Goal: Information Seeking & Learning: Learn about a topic

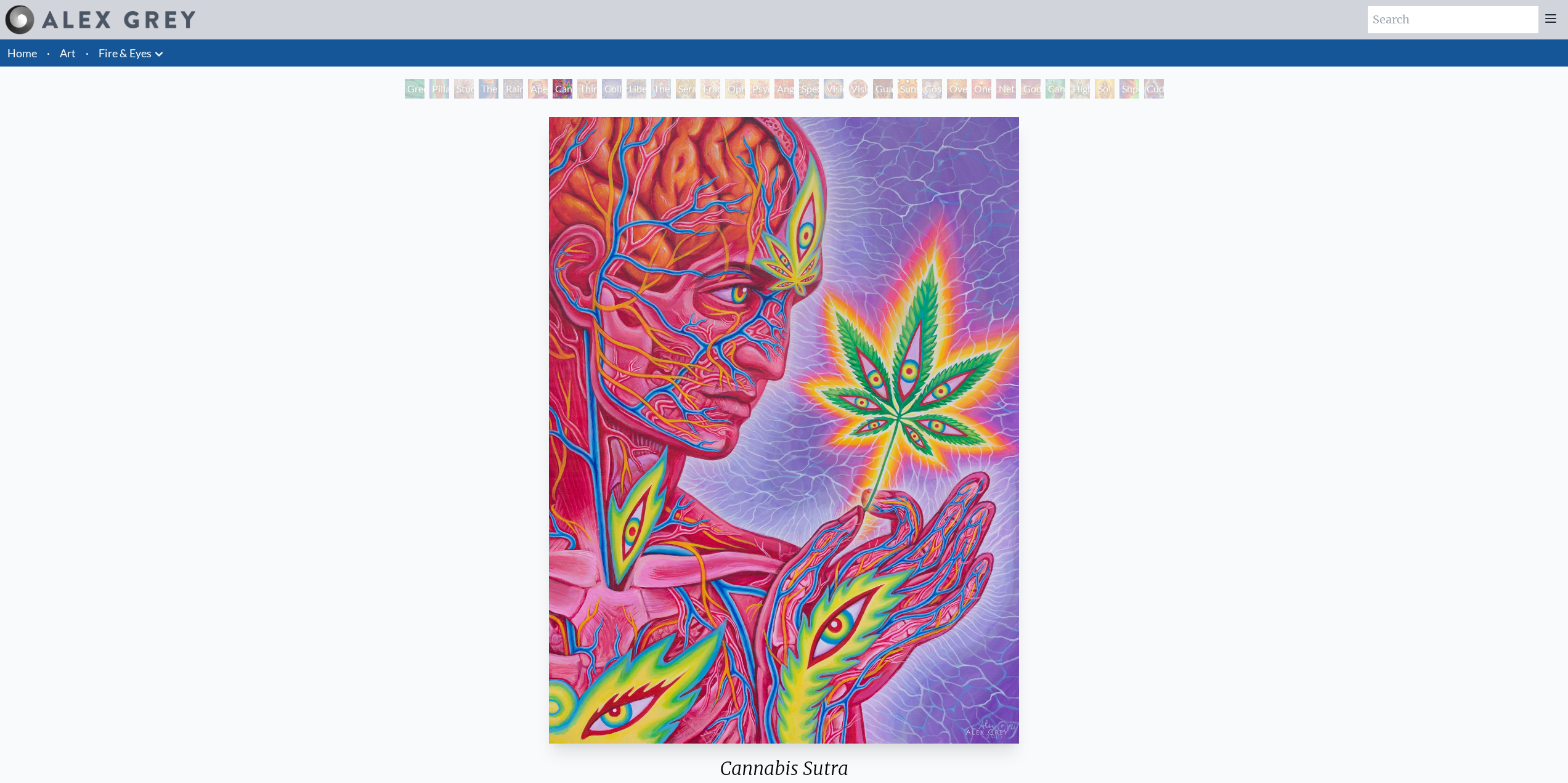
click at [590, 85] on div "Third Eye Tears of Joy" at bounding box center [587, 88] width 19 height 19
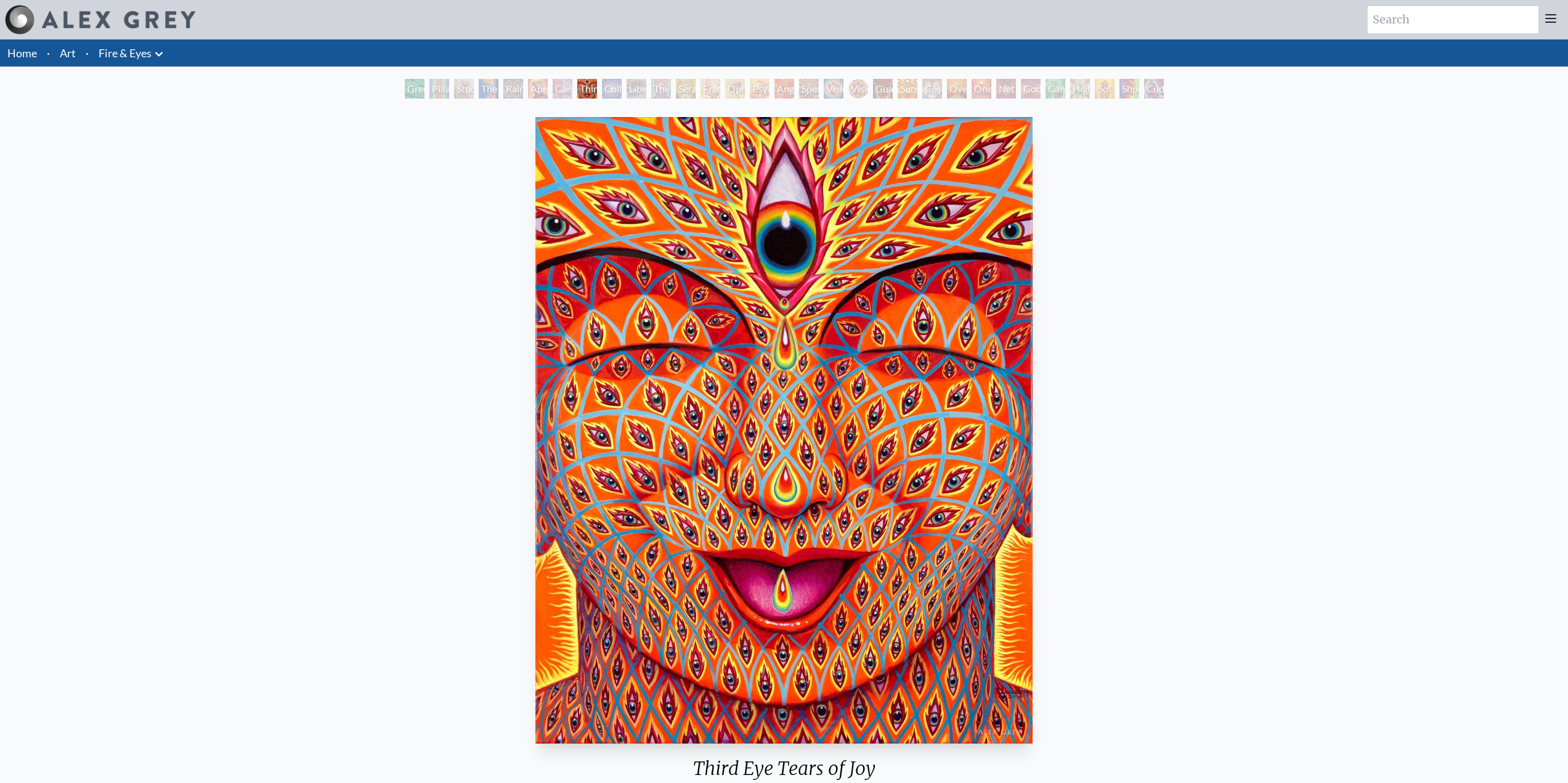
click at [421, 82] on div "Green Hand" at bounding box center [414, 88] width 19 height 19
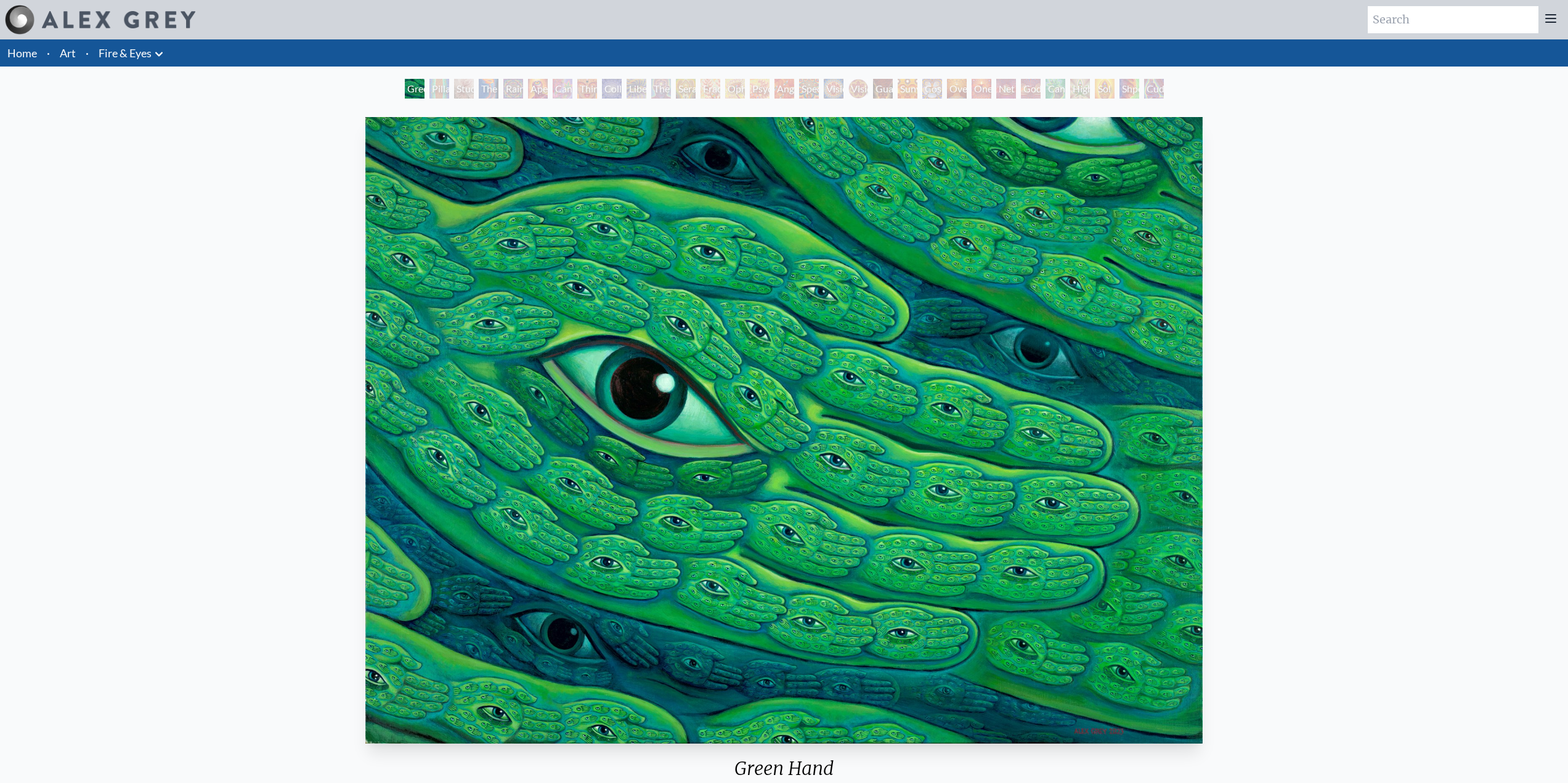
click at [449, 86] on div "Pillar of Awareness" at bounding box center [439, 88] width 19 height 19
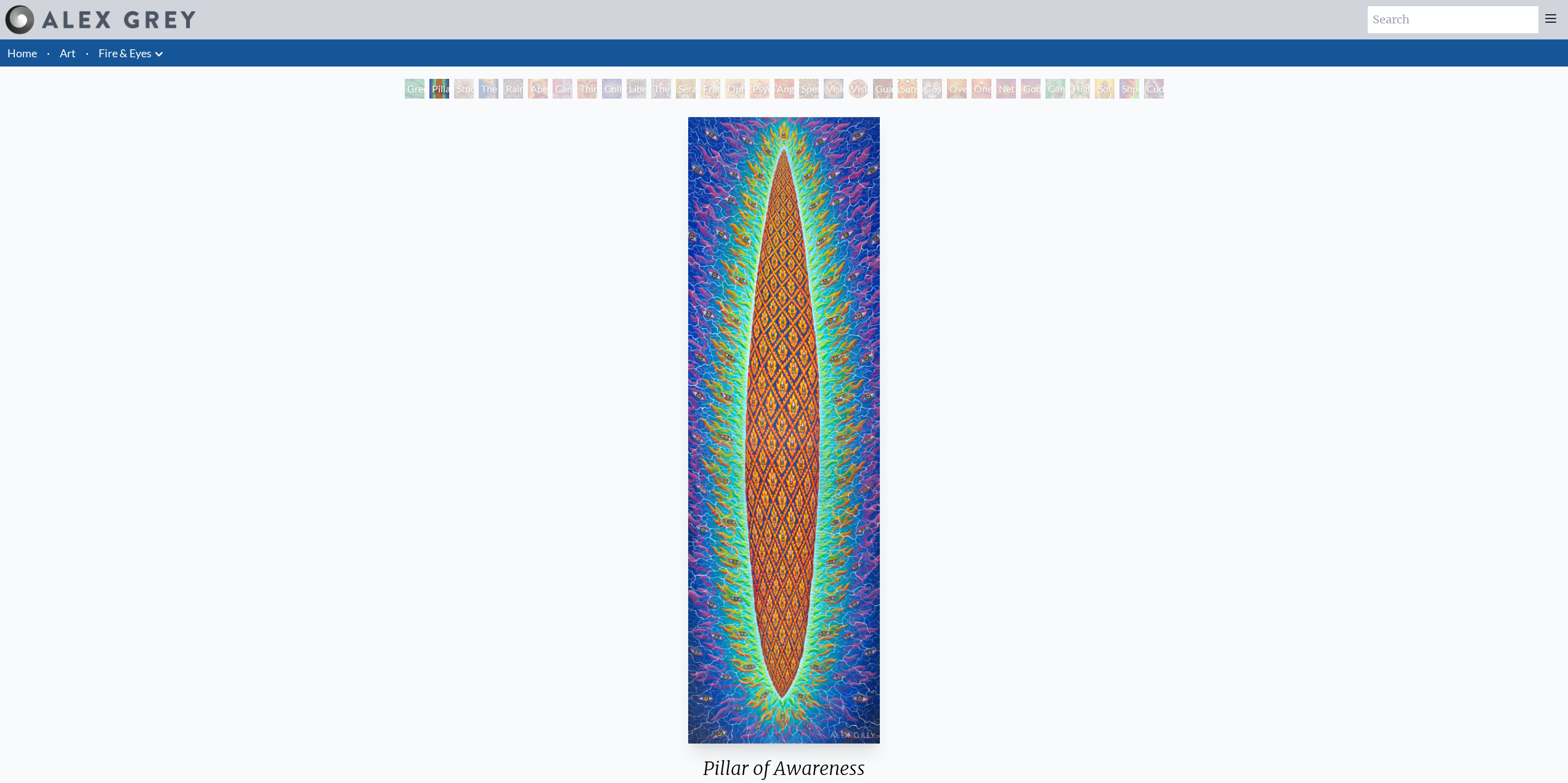
click at [491, 86] on div "The Torch" at bounding box center [488, 88] width 19 height 19
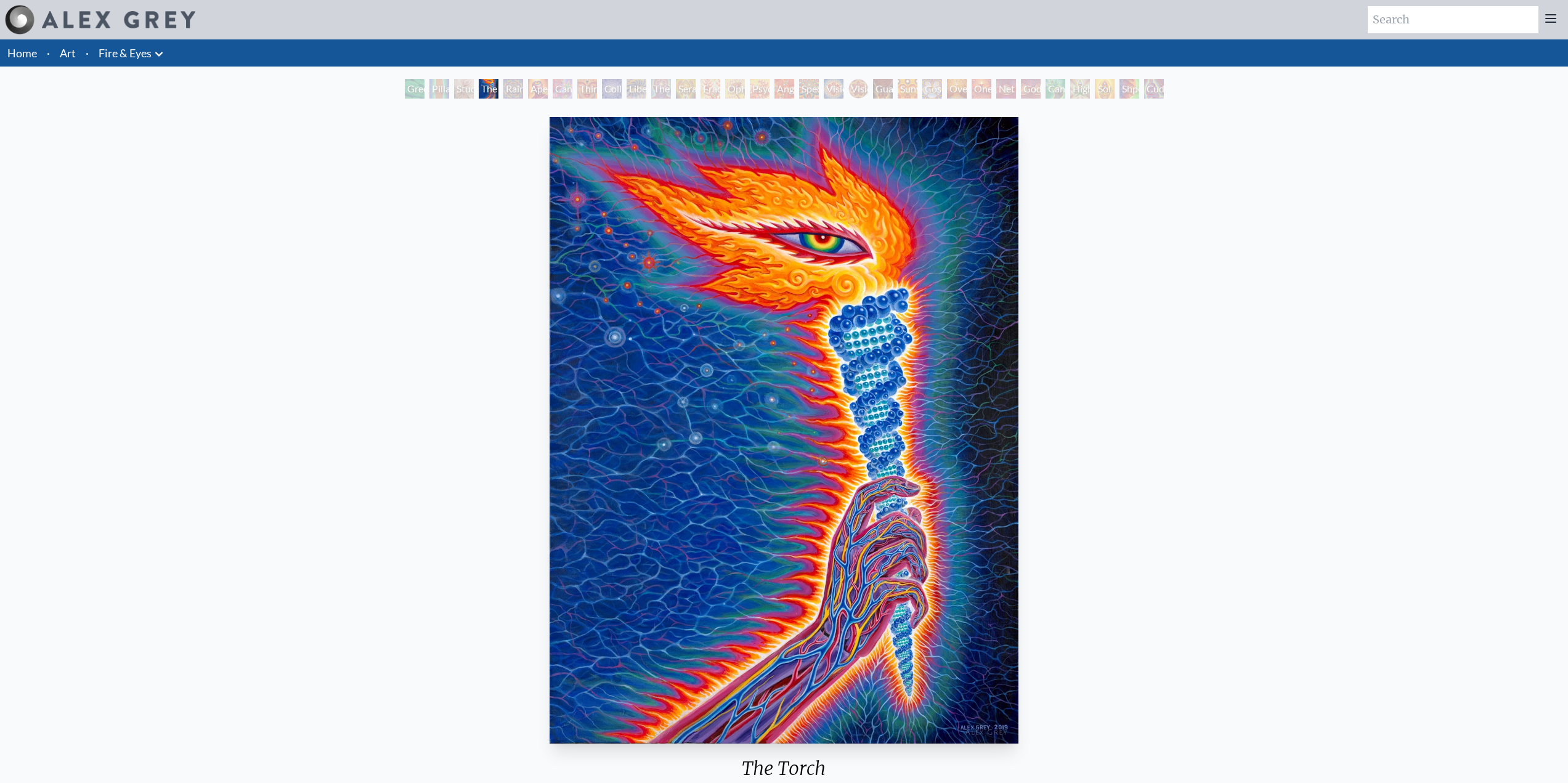
click at [514, 92] on div "Rainbow Eye Ripple" at bounding box center [513, 88] width 19 height 19
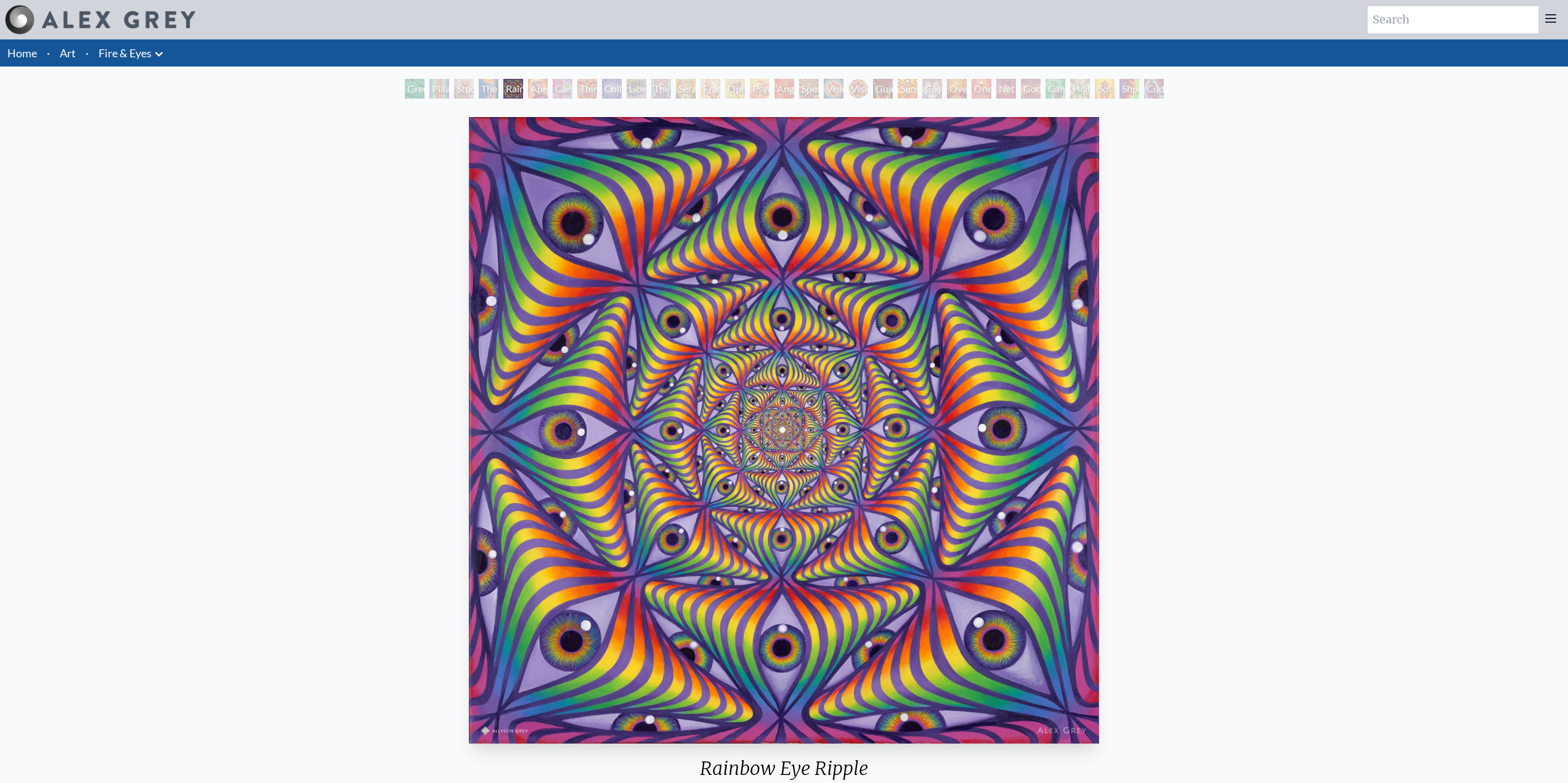
click at [536, 93] on div "Aperture" at bounding box center [537, 88] width 19 height 19
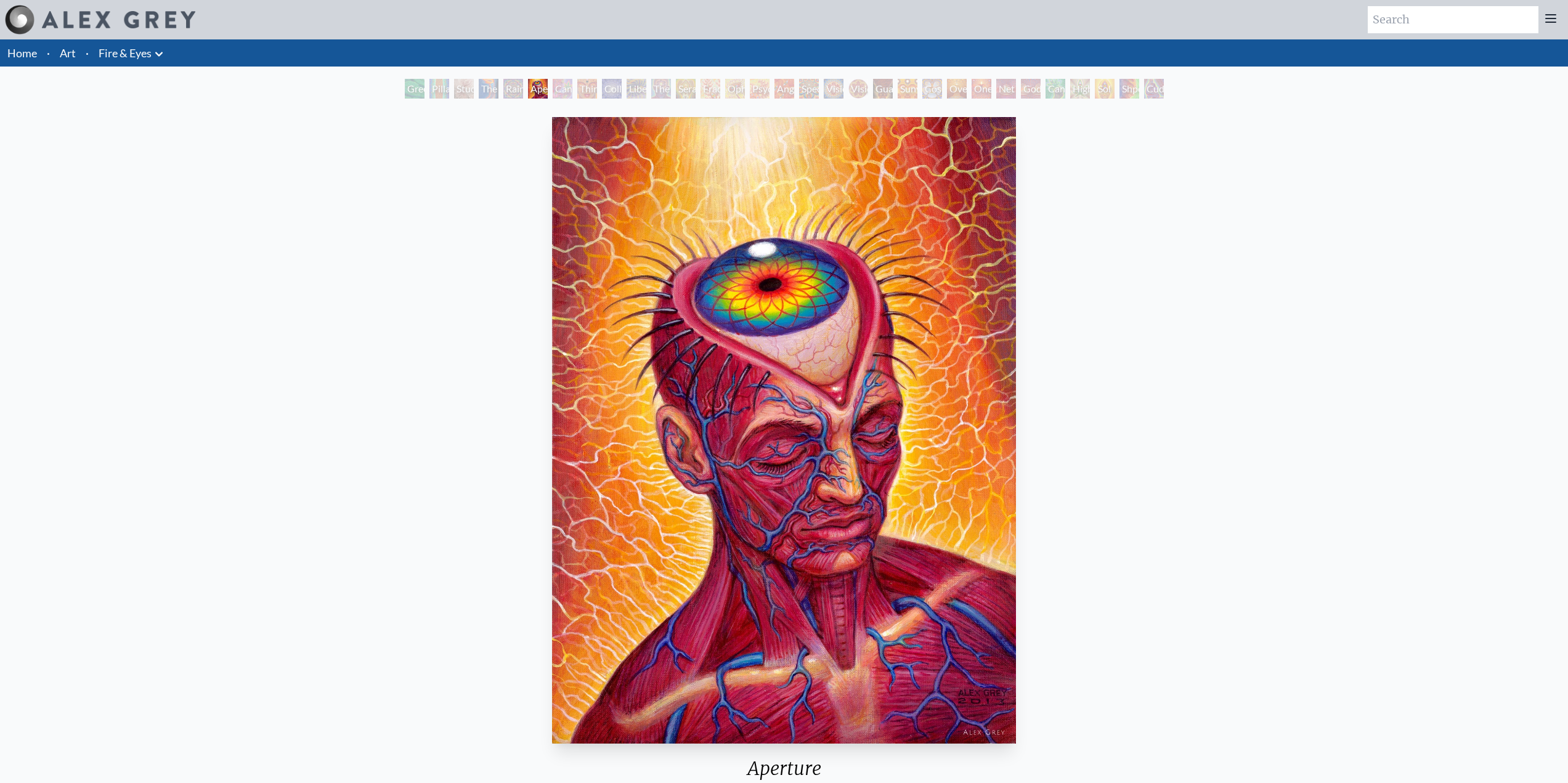
click at [567, 87] on div "Cannabis Sutra" at bounding box center [562, 88] width 19 height 19
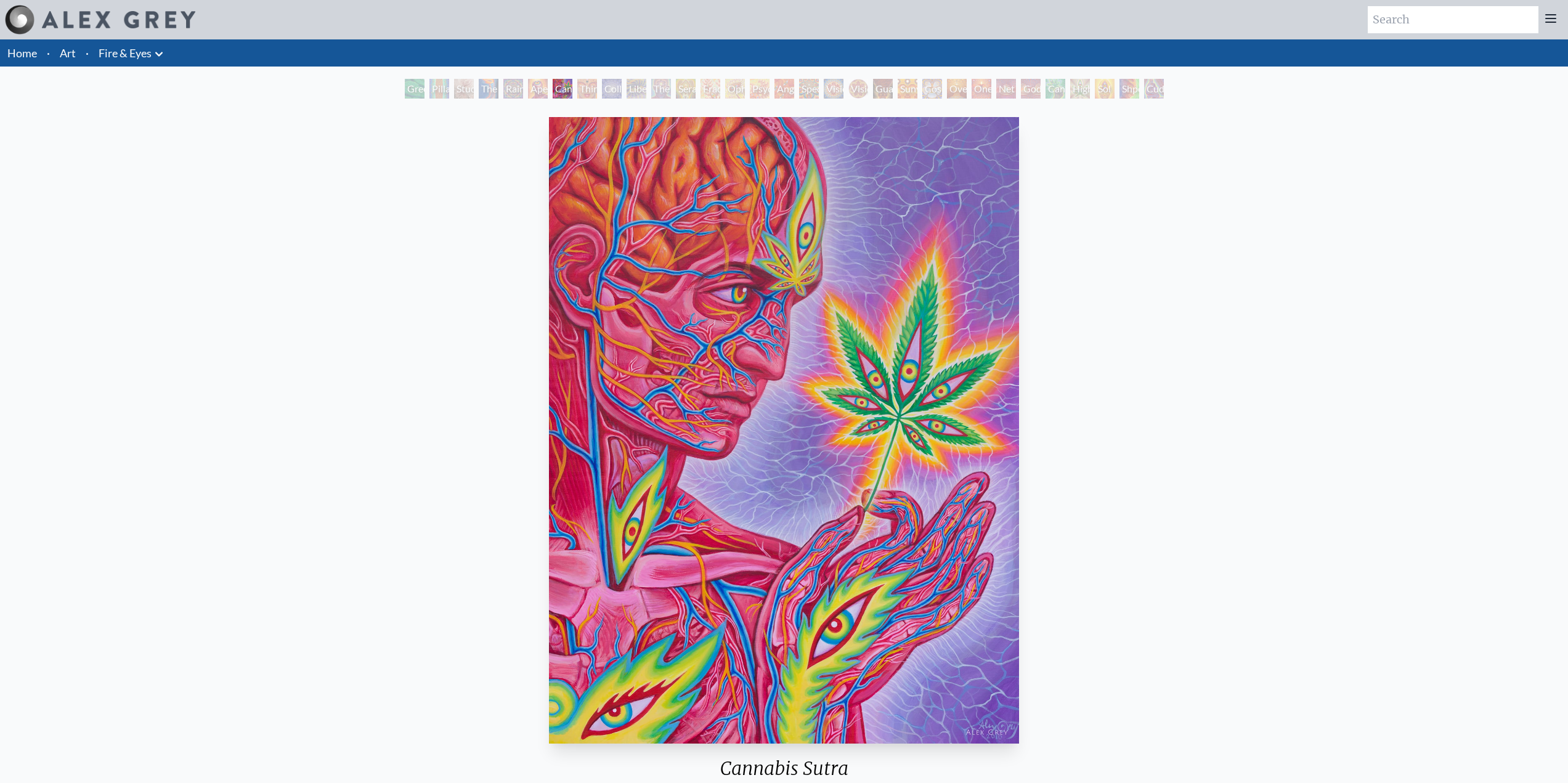
click at [604, 92] on div "Collective Vision" at bounding box center [611, 88] width 19 height 19
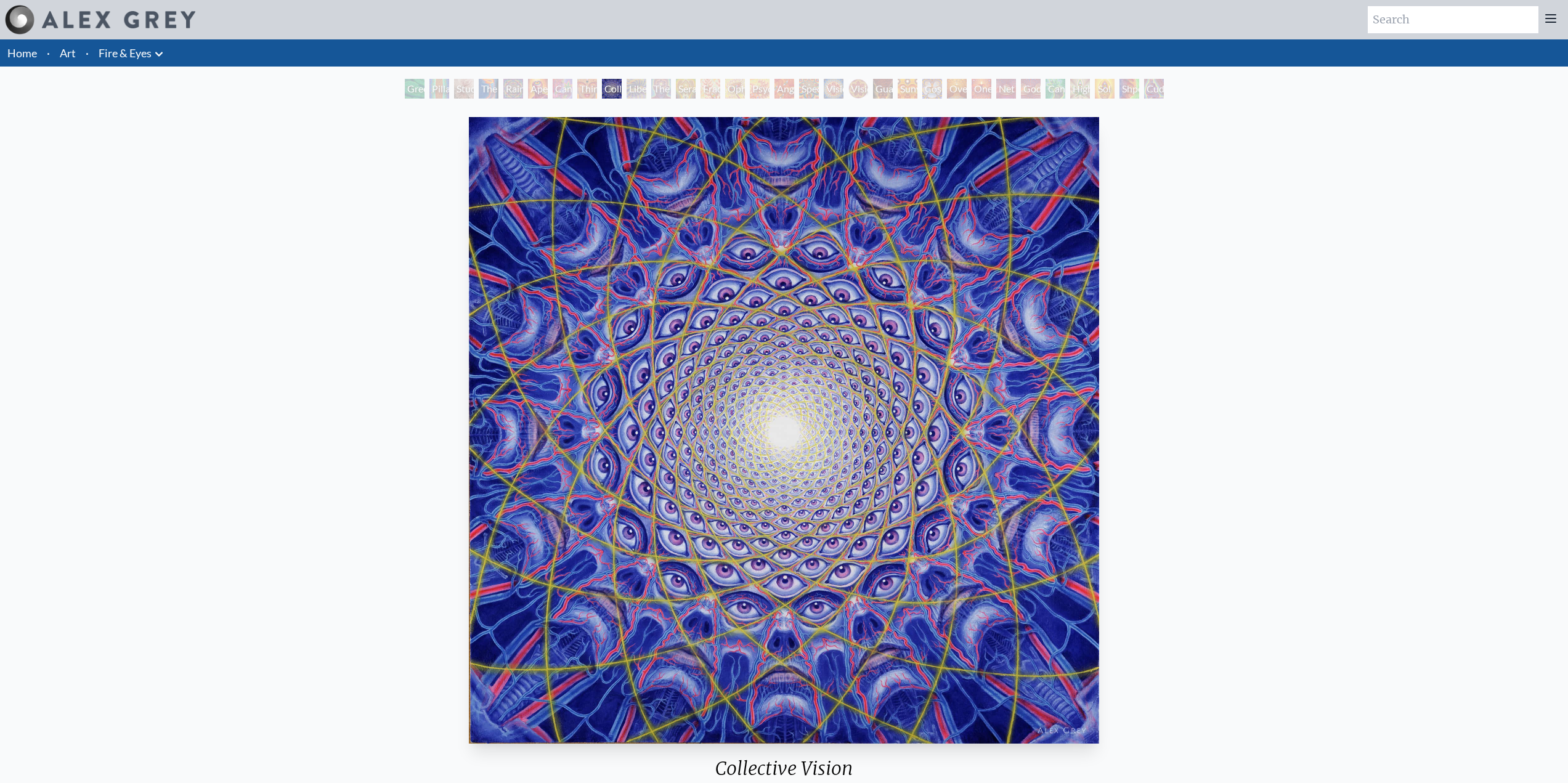
click at [626, 81] on div "Liberation Through Seeing" at bounding box center [636, 88] width 19 height 19
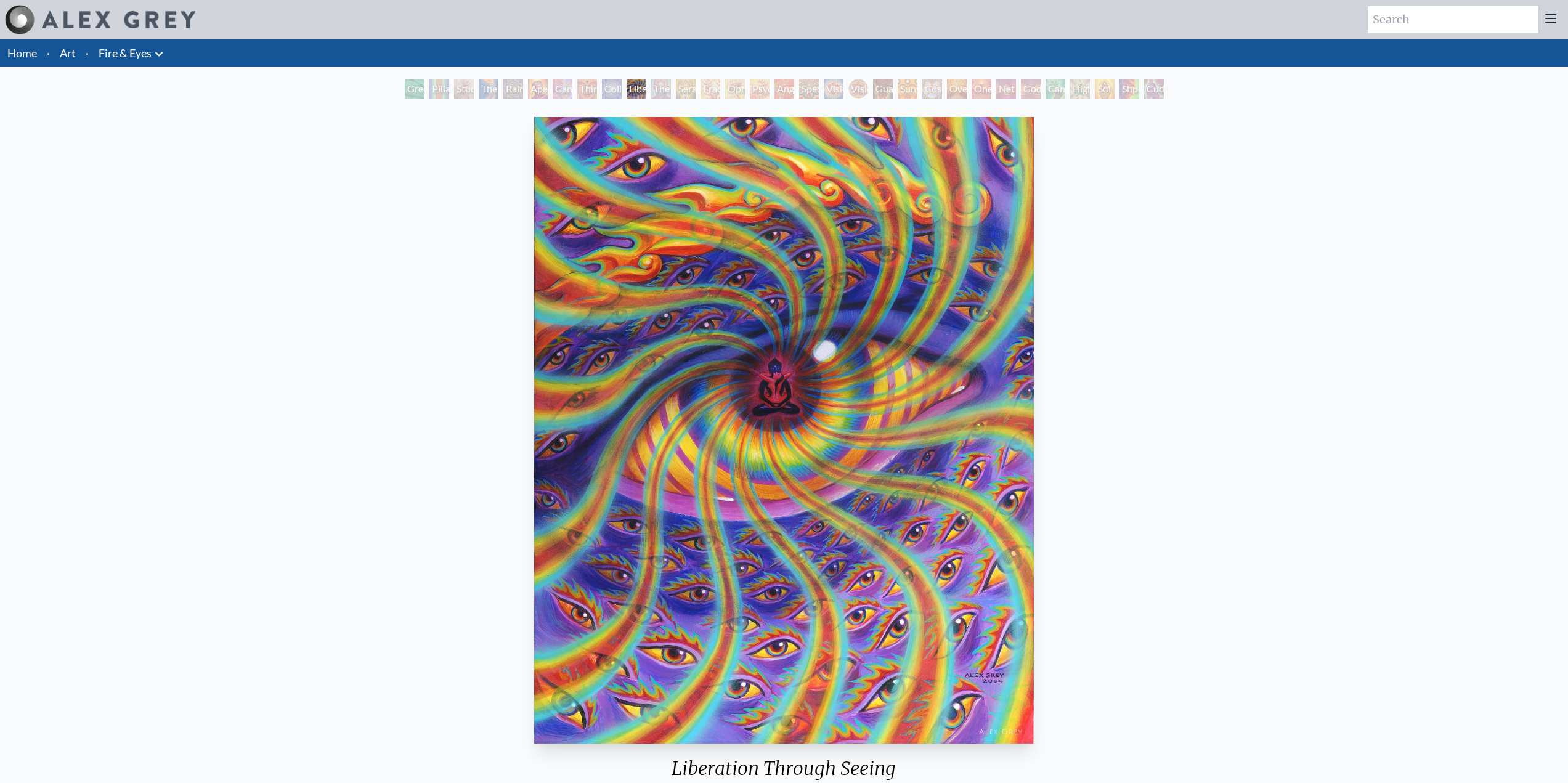
click at [563, 82] on div "Cannabis Sutra" at bounding box center [562, 88] width 19 height 19
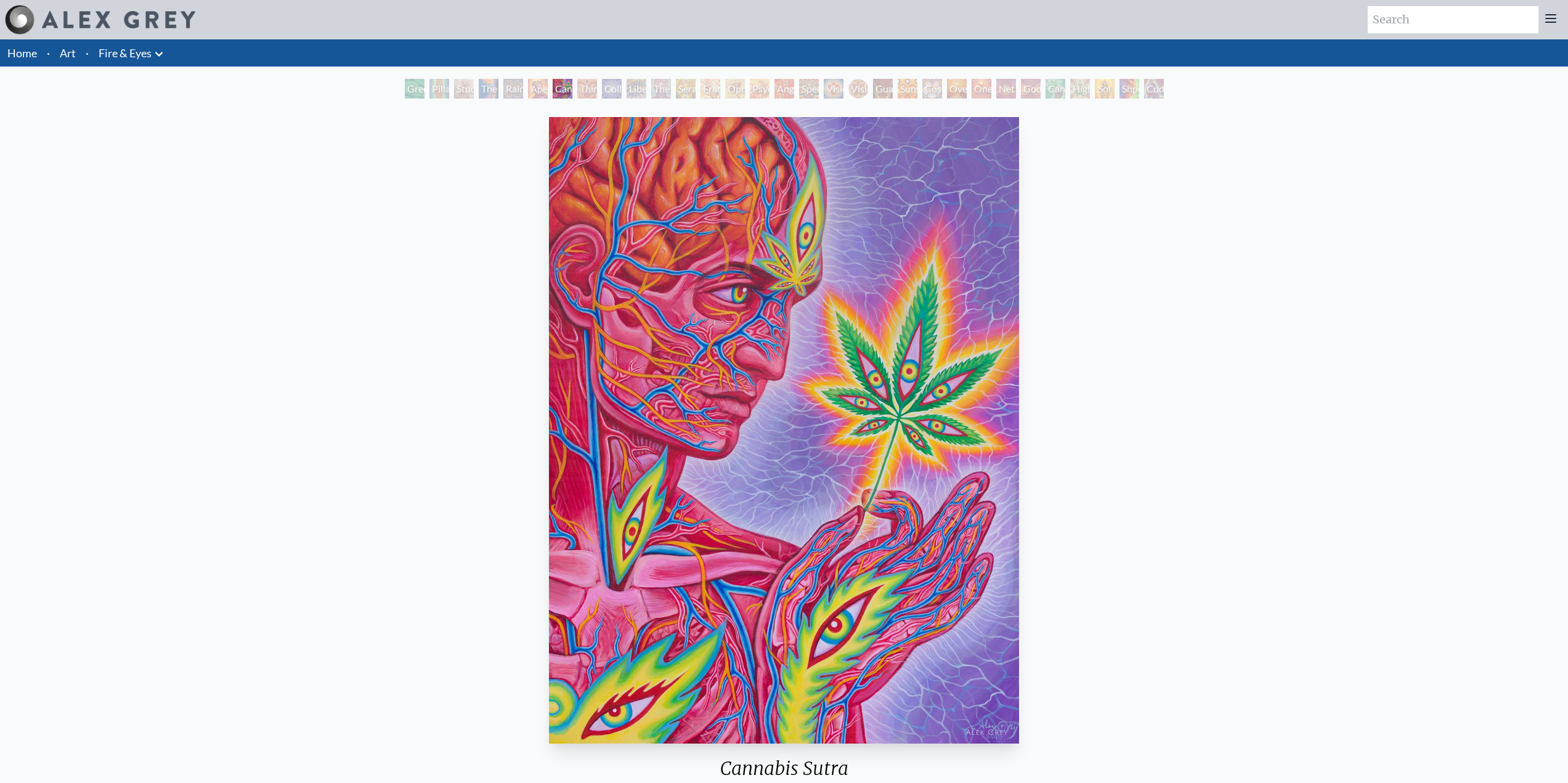
click at [613, 90] on div "Collective Vision" at bounding box center [611, 88] width 19 height 19
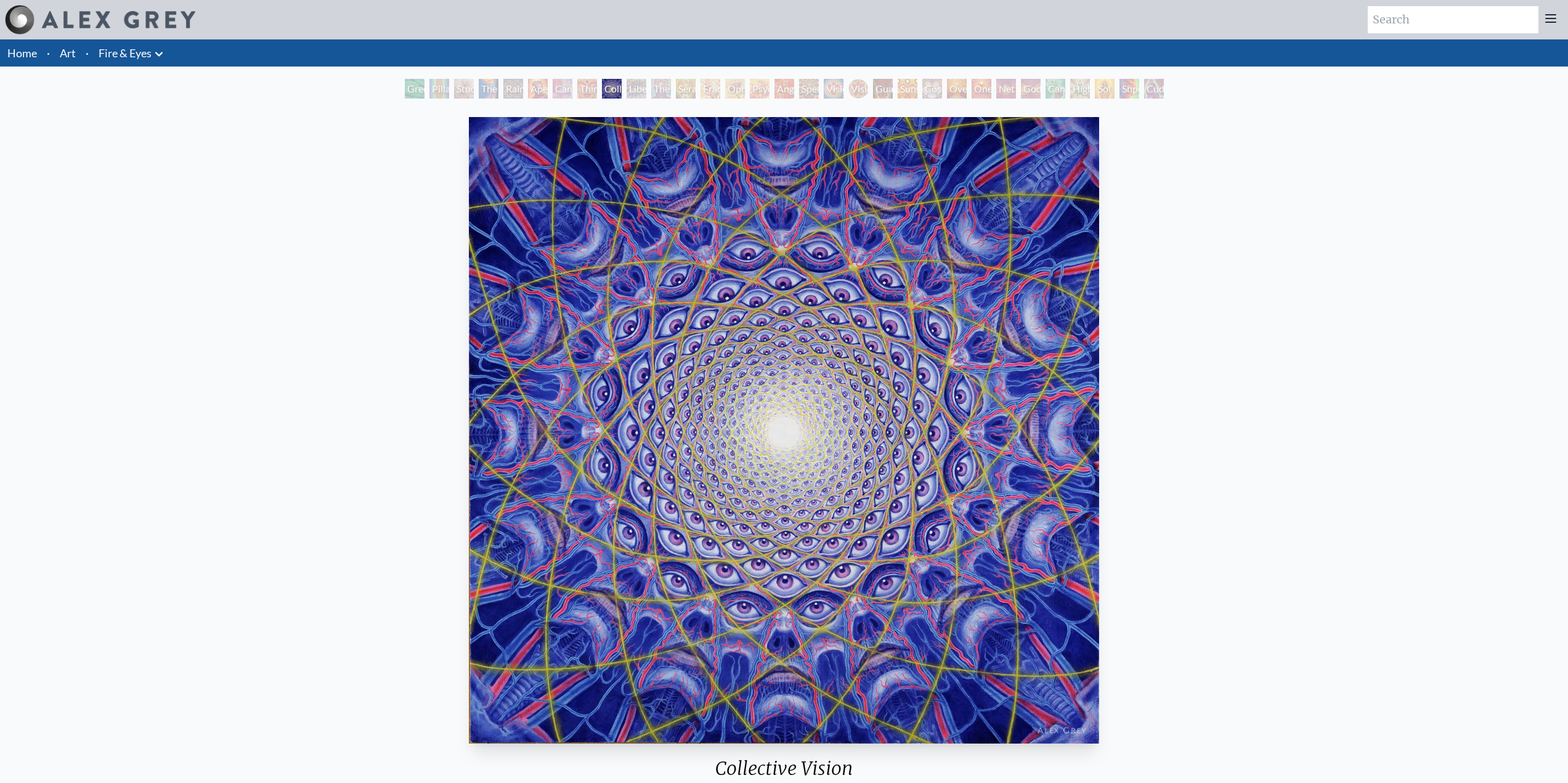
click at [665, 89] on div "The Seer" at bounding box center [660, 88] width 19 height 19
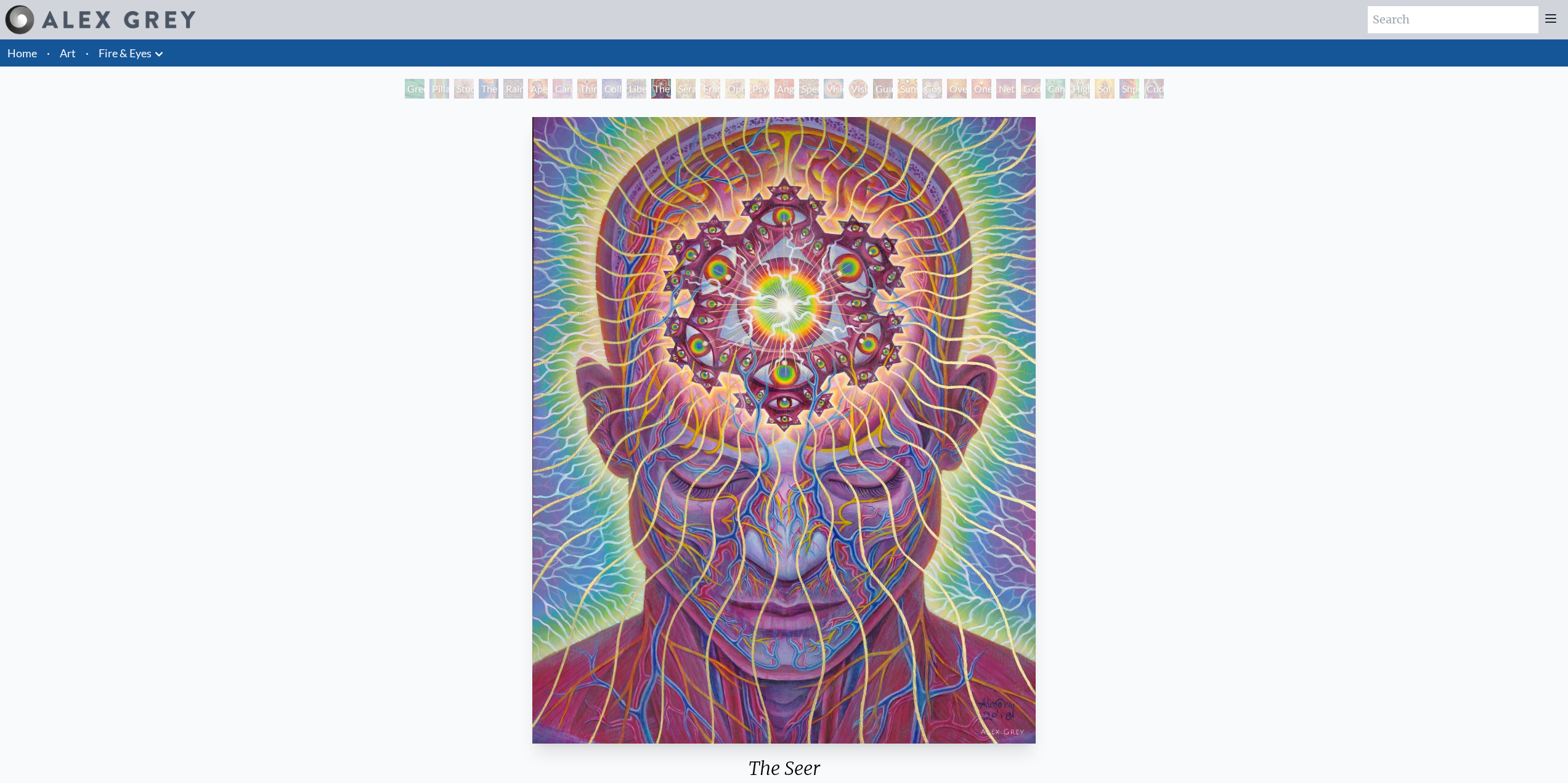
click at [694, 91] on div "Seraphic Transport Docking on the Third Eye" at bounding box center [686, 88] width 19 height 19
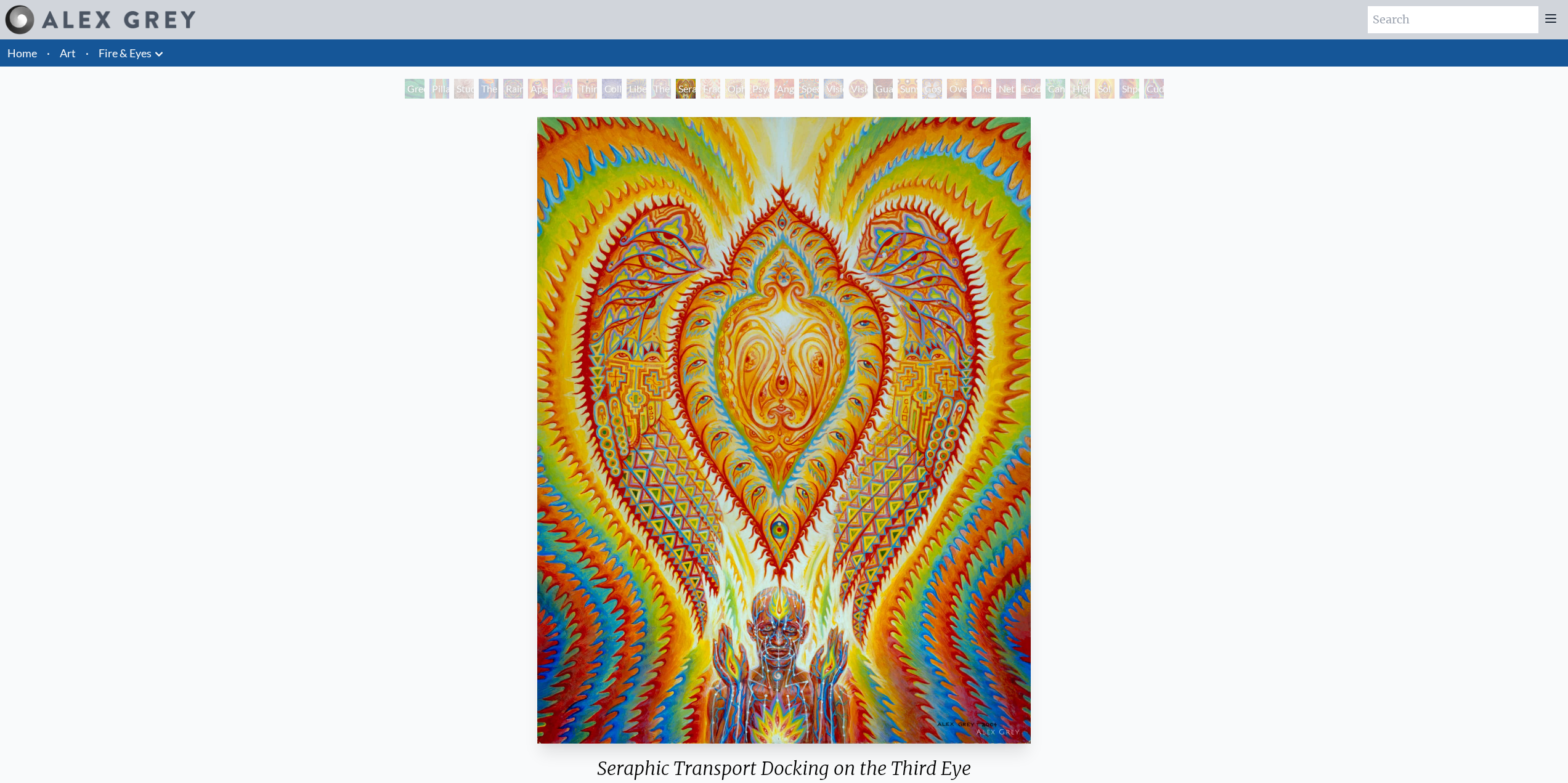
click at [540, 88] on div "Aperture" at bounding box center [537, 88] width 19 height 19
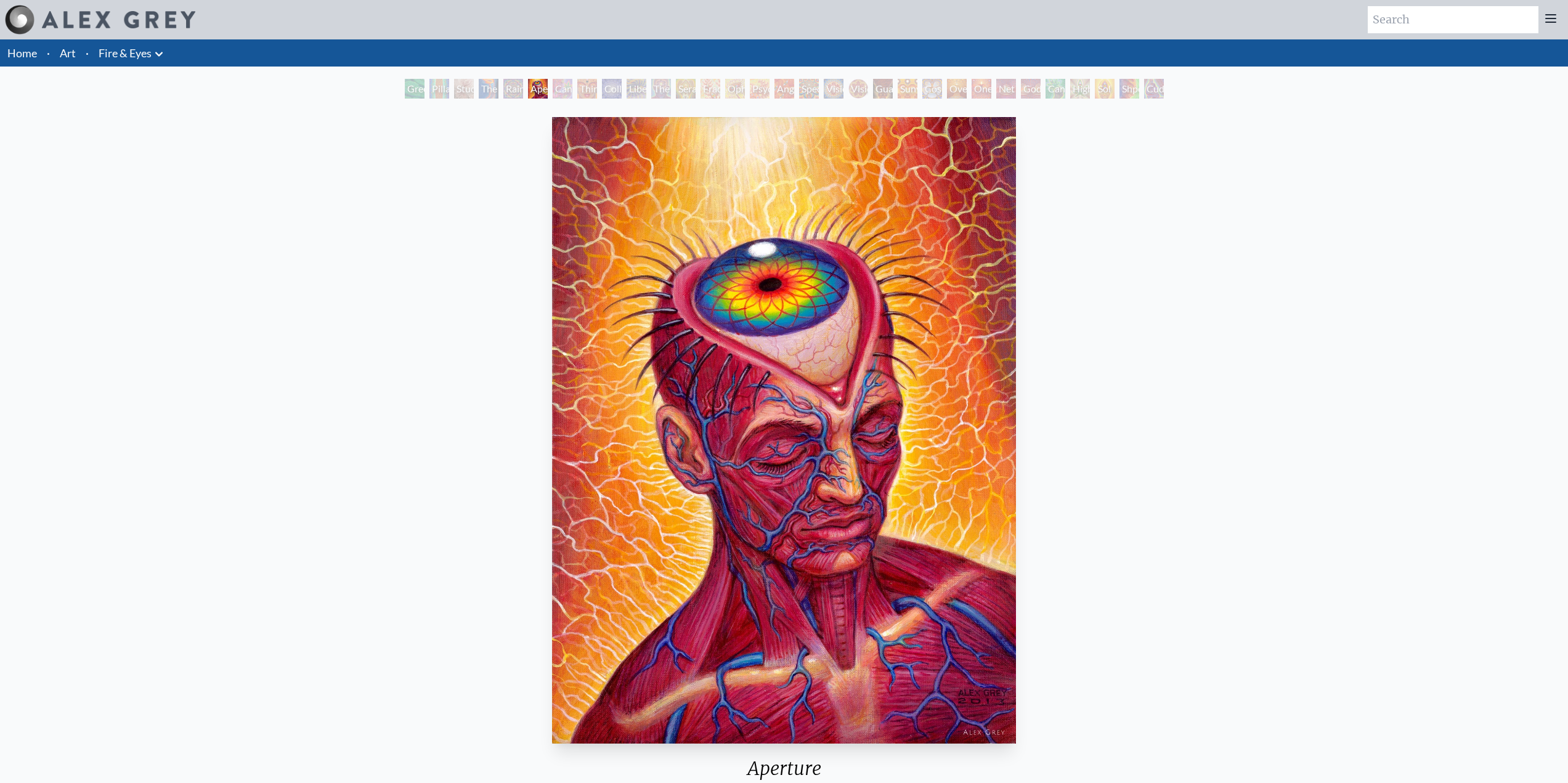
click at [503, 84] on div "Rainbow Eye Ripple" at bounding box center [513, 88] width 19 height 19
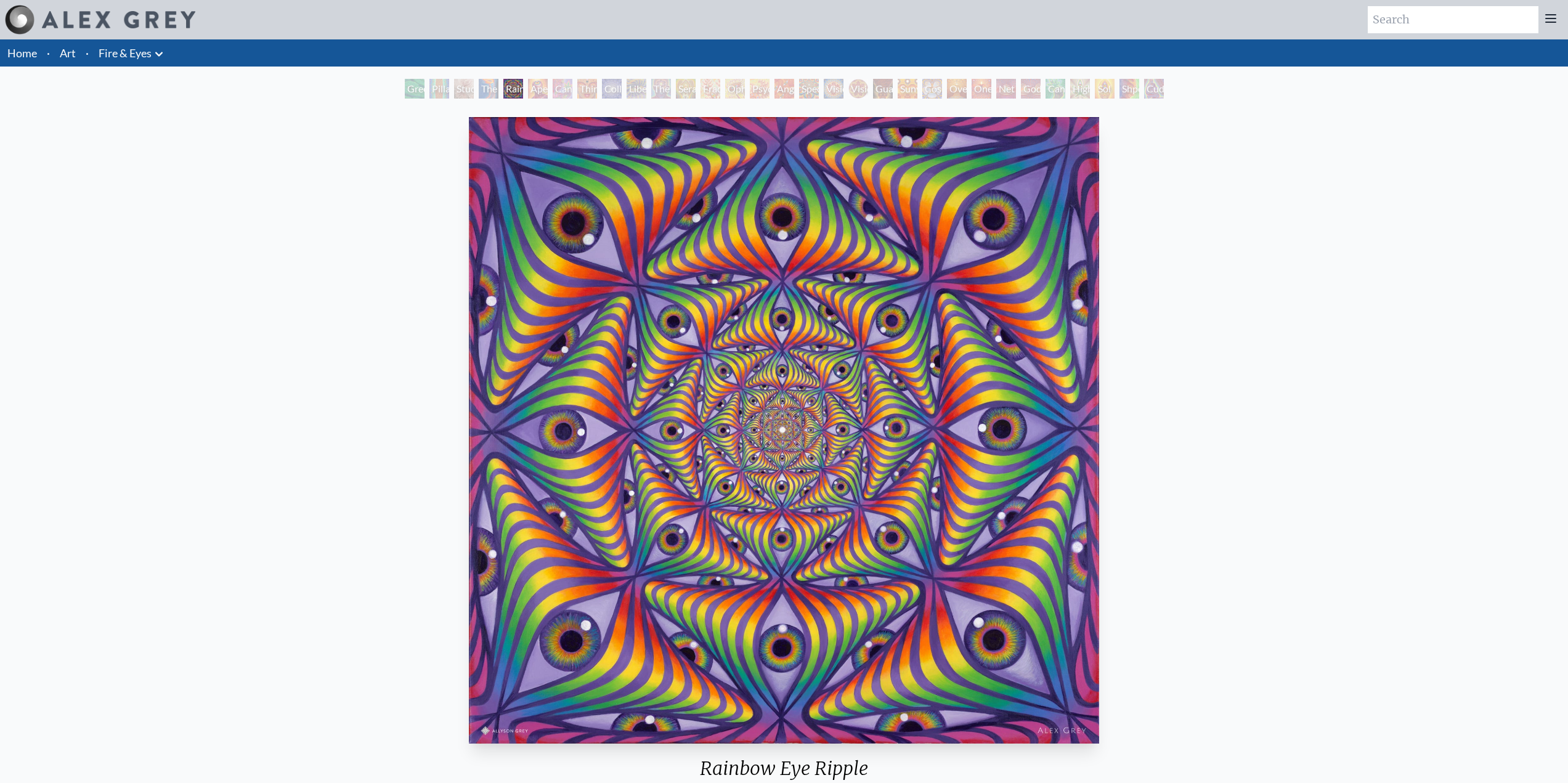
click at [461, 87] on div "Study for the Great Turn" at bounding box center [464, 88] width 19 height 19
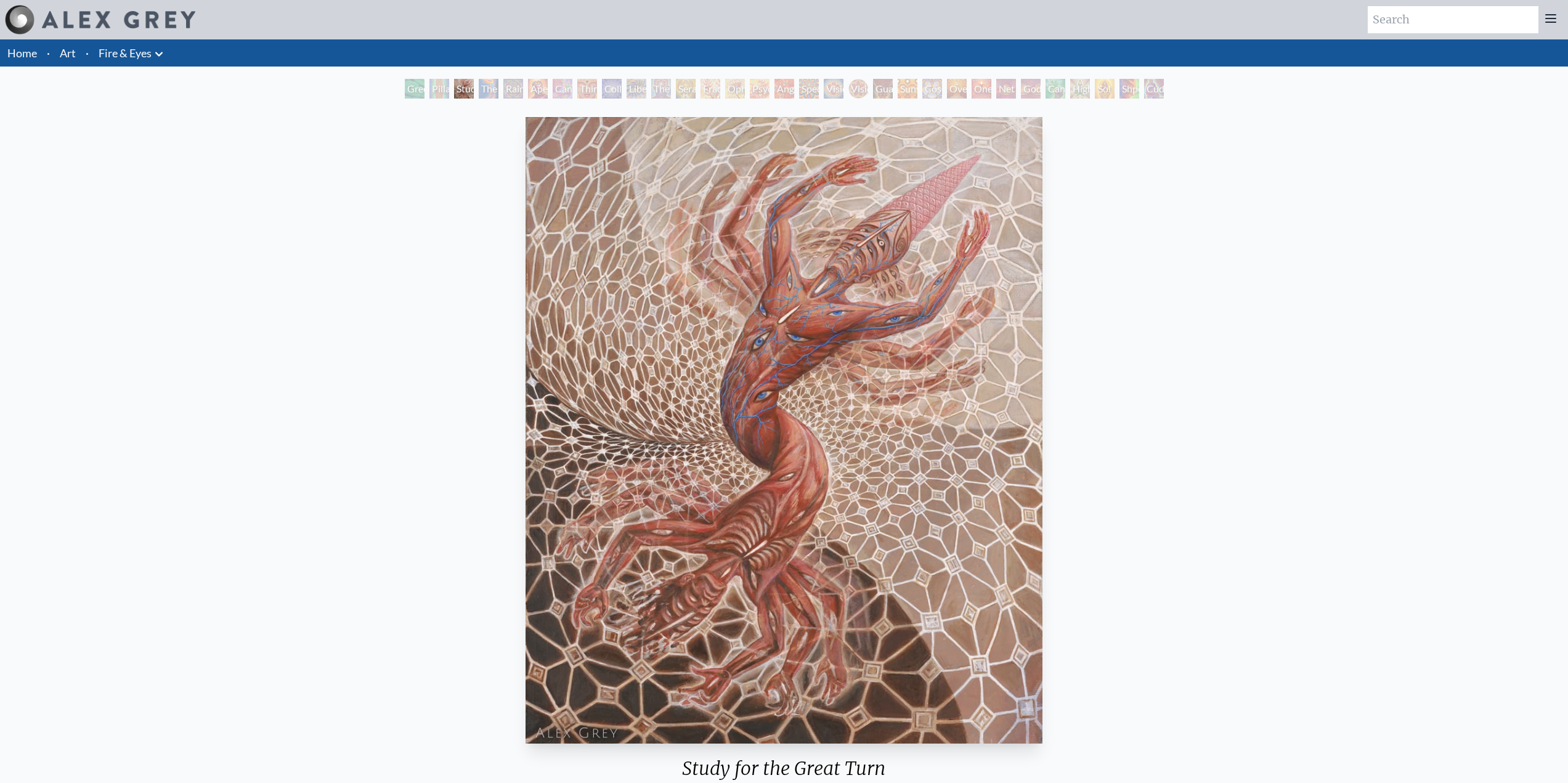
click at [417, 92] on div "Green Hand" at bounding box center [414, 88] width 19 height 19
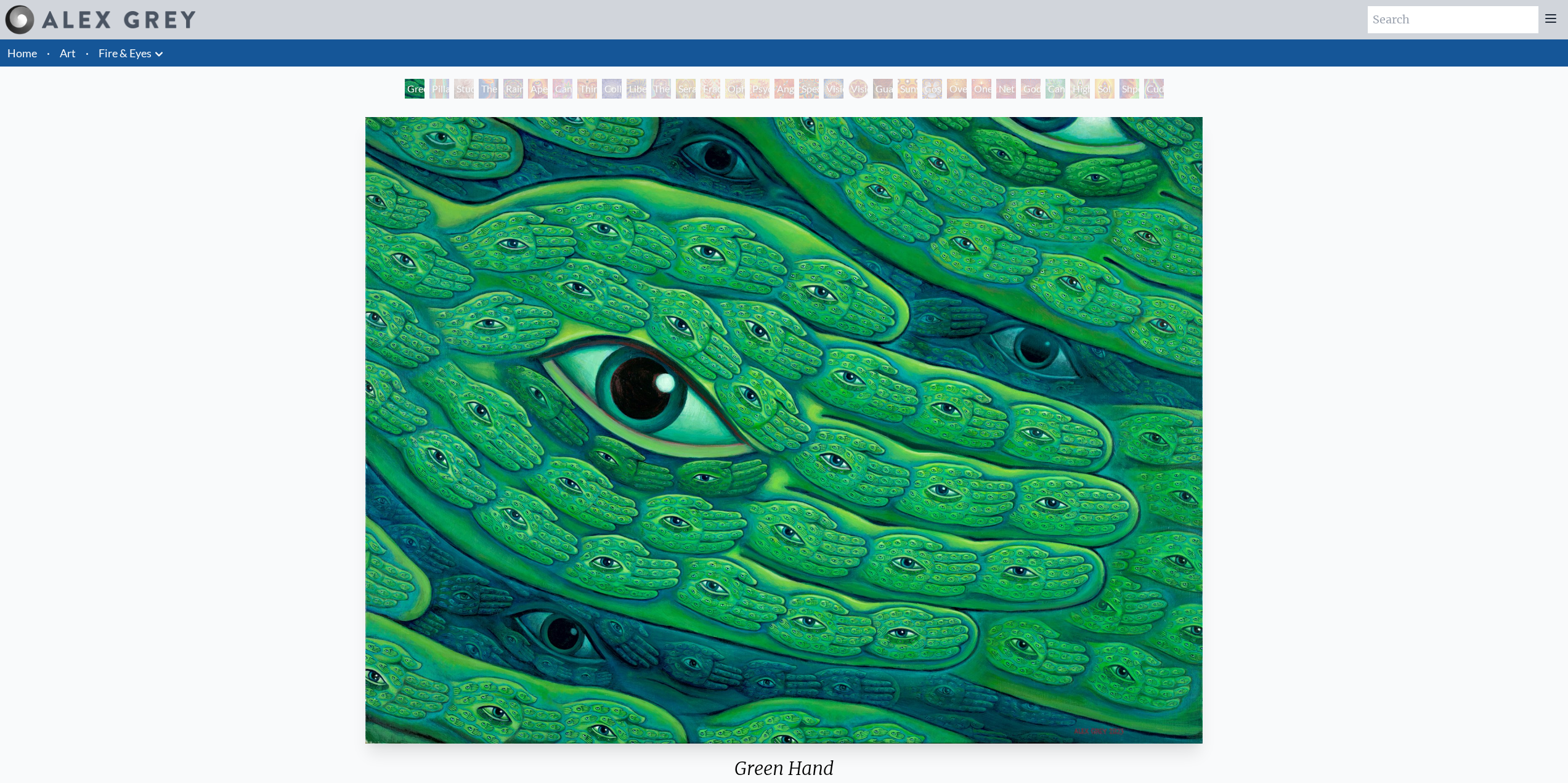
click at [449, 88] on div "Pillar of Awareness" at bounding box center [439, 88] width 19 height 19
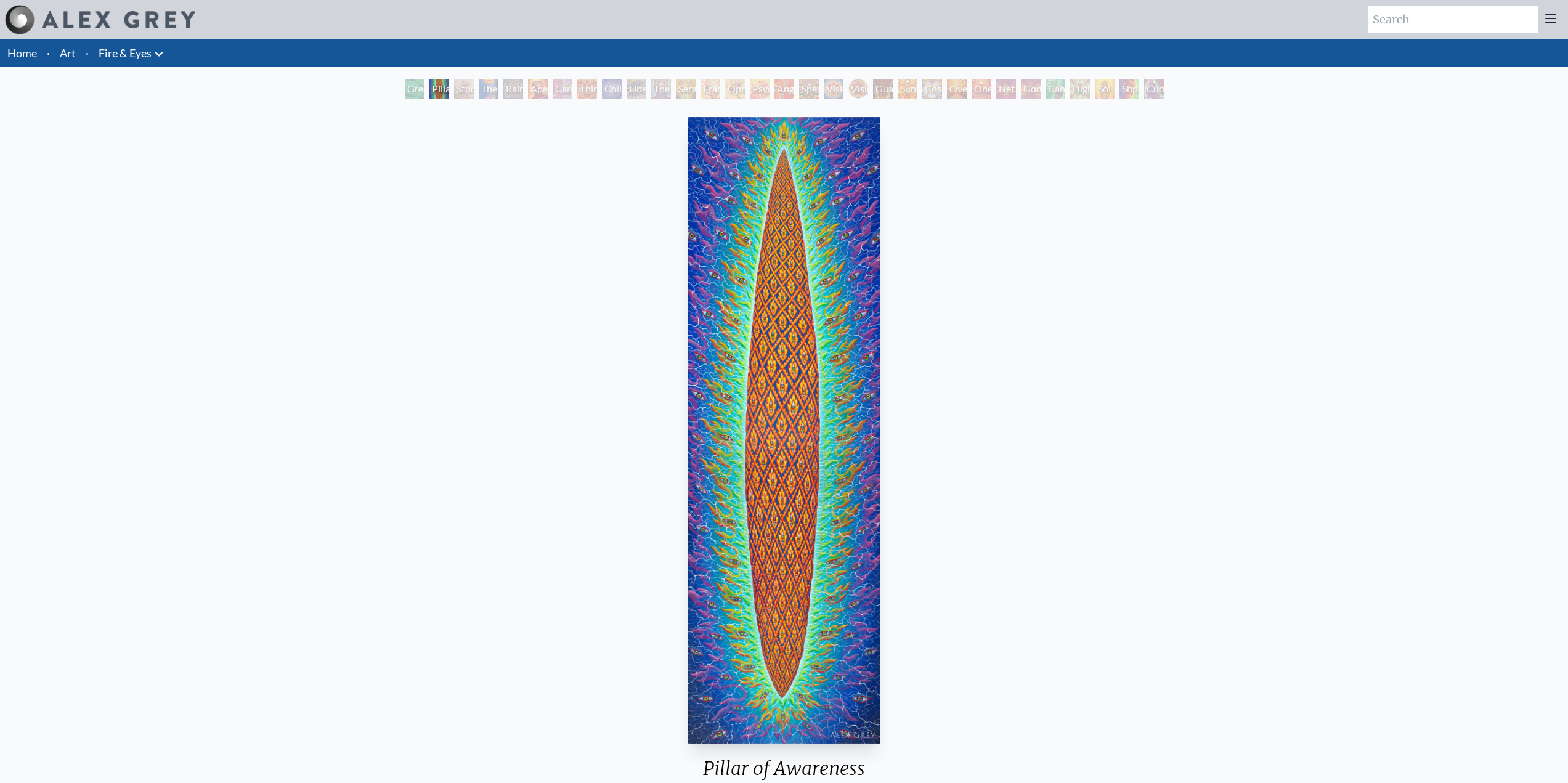
click at [637, 83] on div "Liberation Through Seeing" at bounding box center [636, 88] width 19 height 19
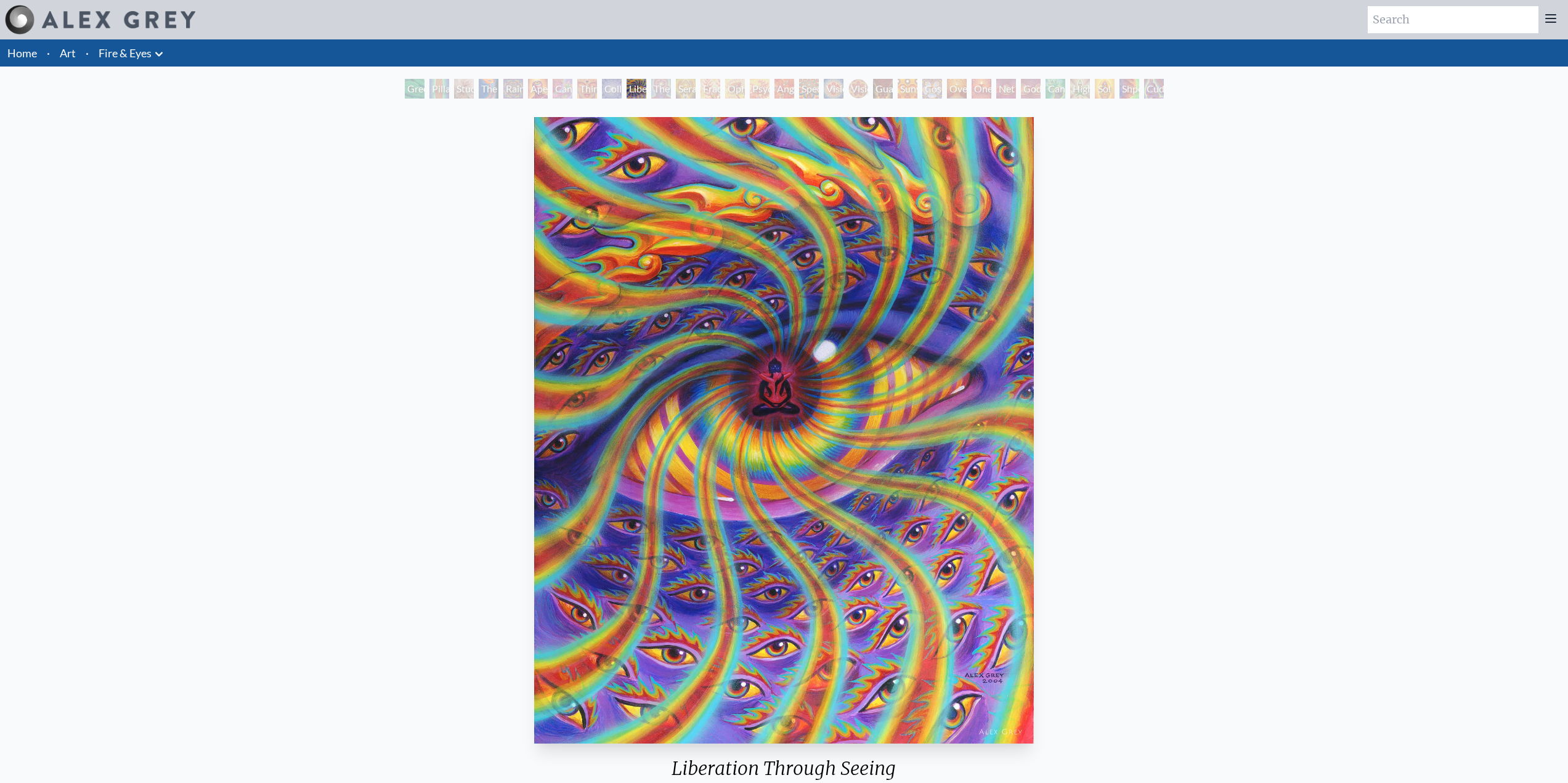
click at [612, 89] on div "Collective Vision" at bounding box center [611, 88] width 19 height 19
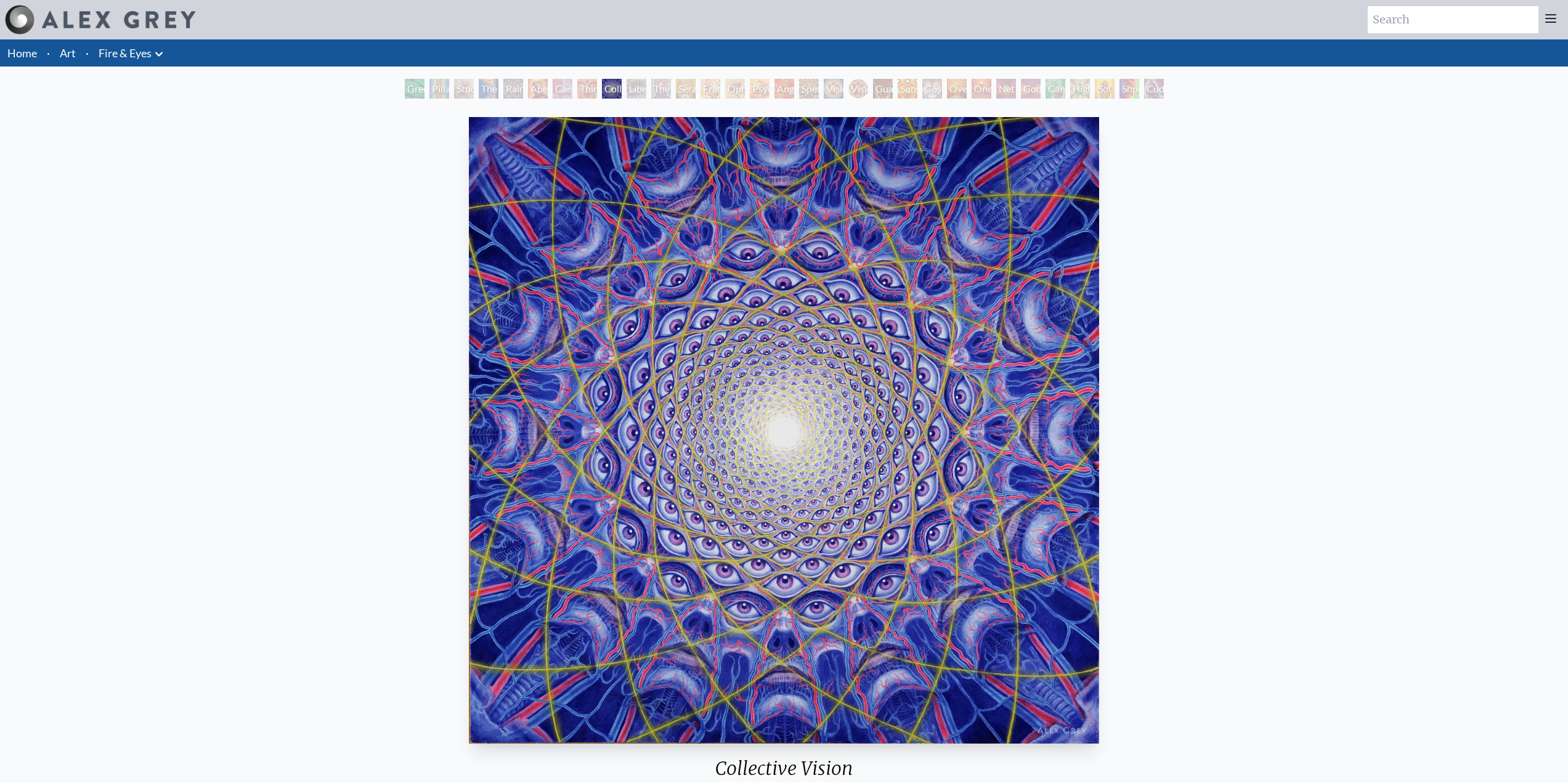
click at [661, 92] on div "The Seer" at bounding box center [660, 88] width 19 height 19
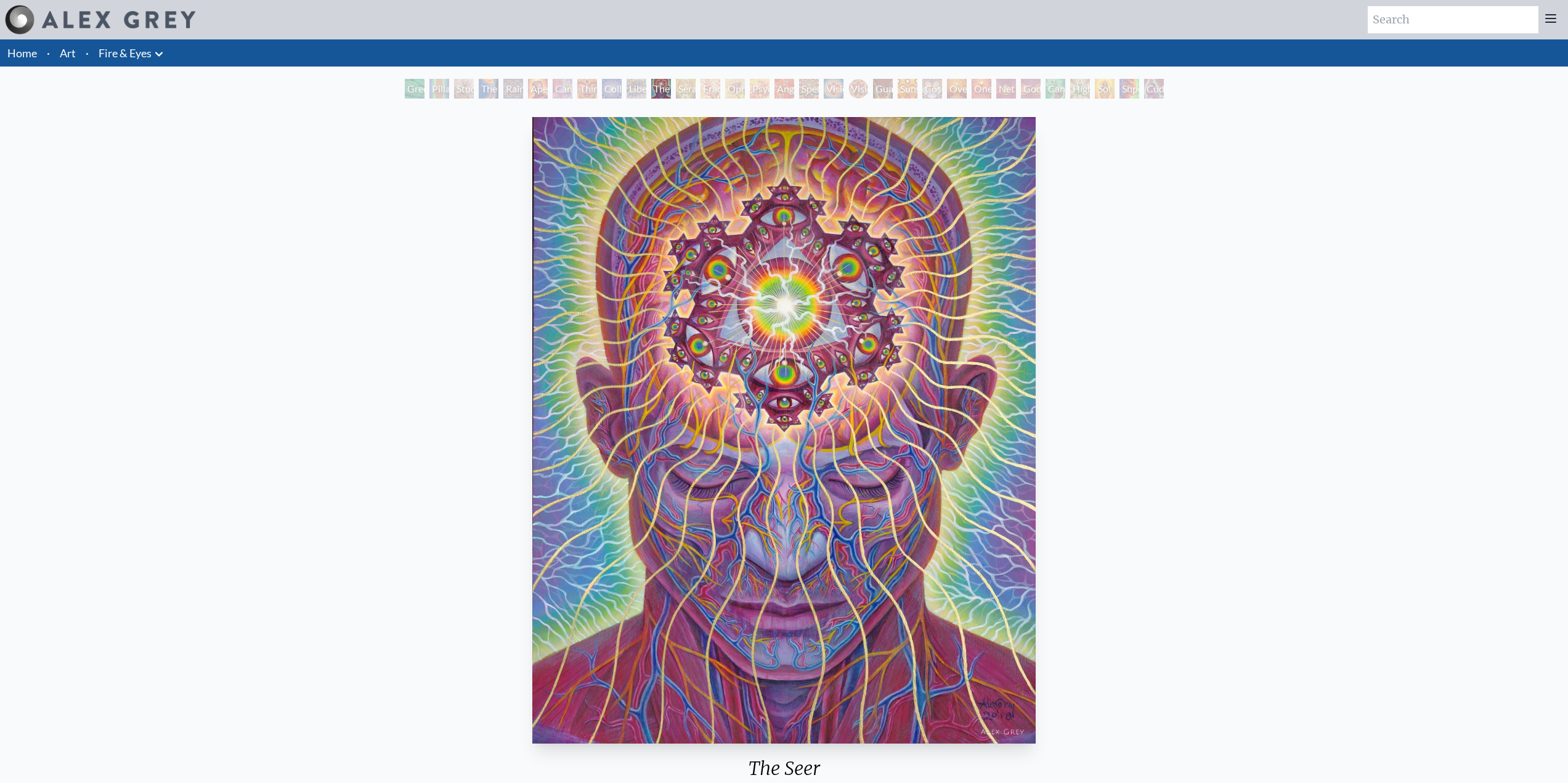
click at [696, 93] on div "Seraphic Transport Docking on the Third Eye" at bounding box center [686, 88] width 19 height 19
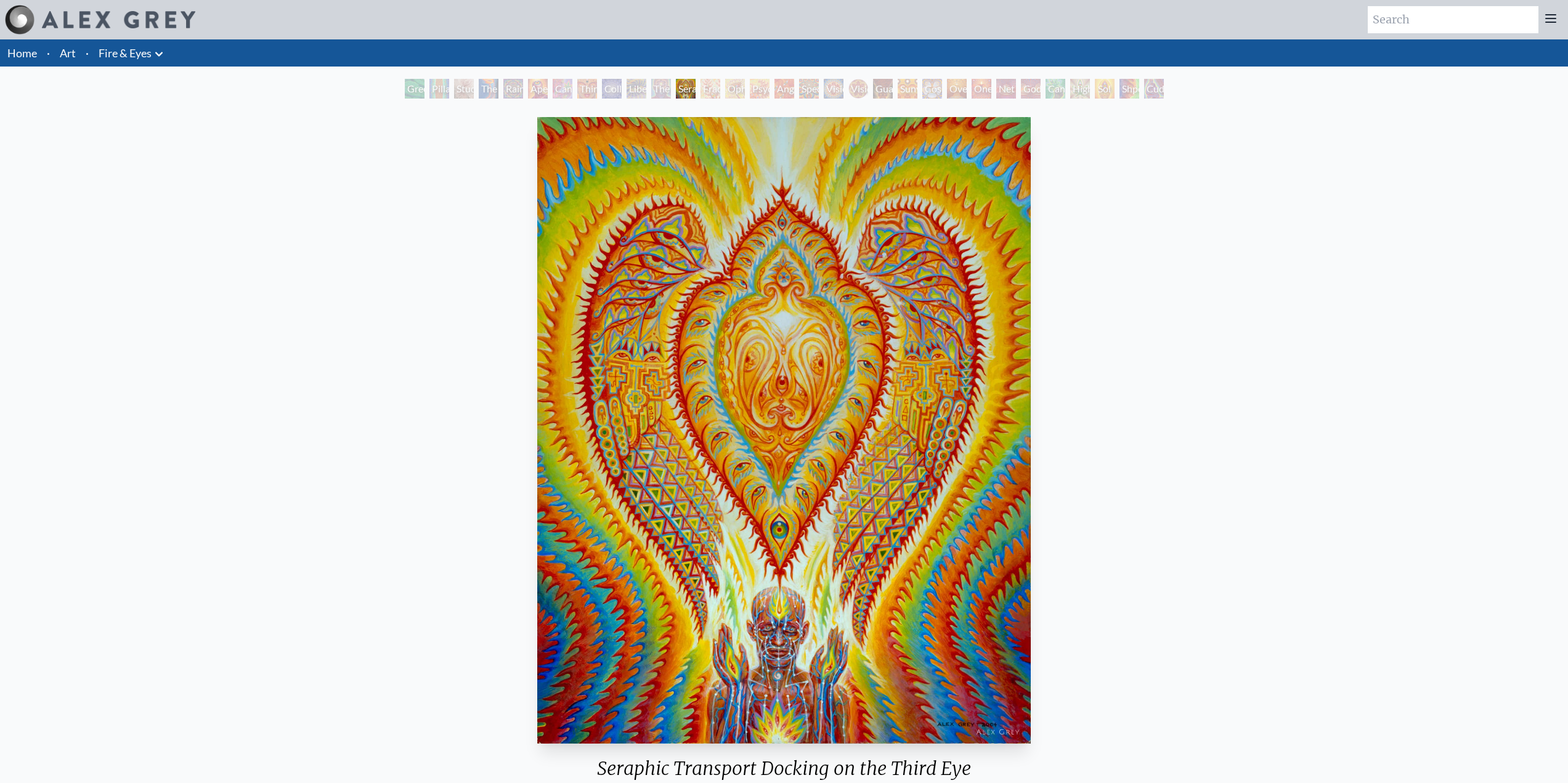
click at [791, 86] on div "Angel Skin" at bounding box center [784, 88] width 19 height 19
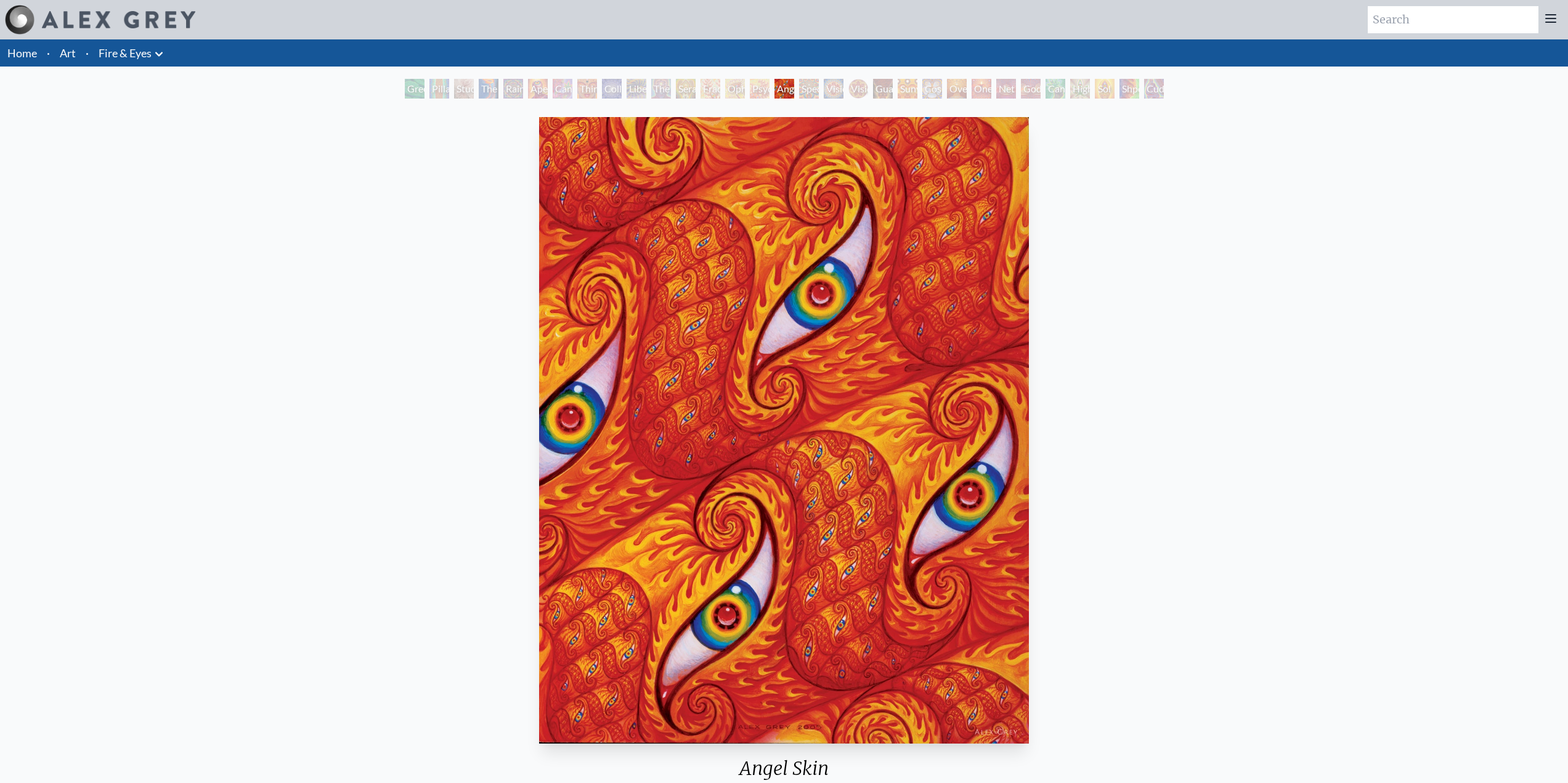
click at [720, 92] on div "Fractal Eyes" at bounding box center [710, 88] width 19 height 19
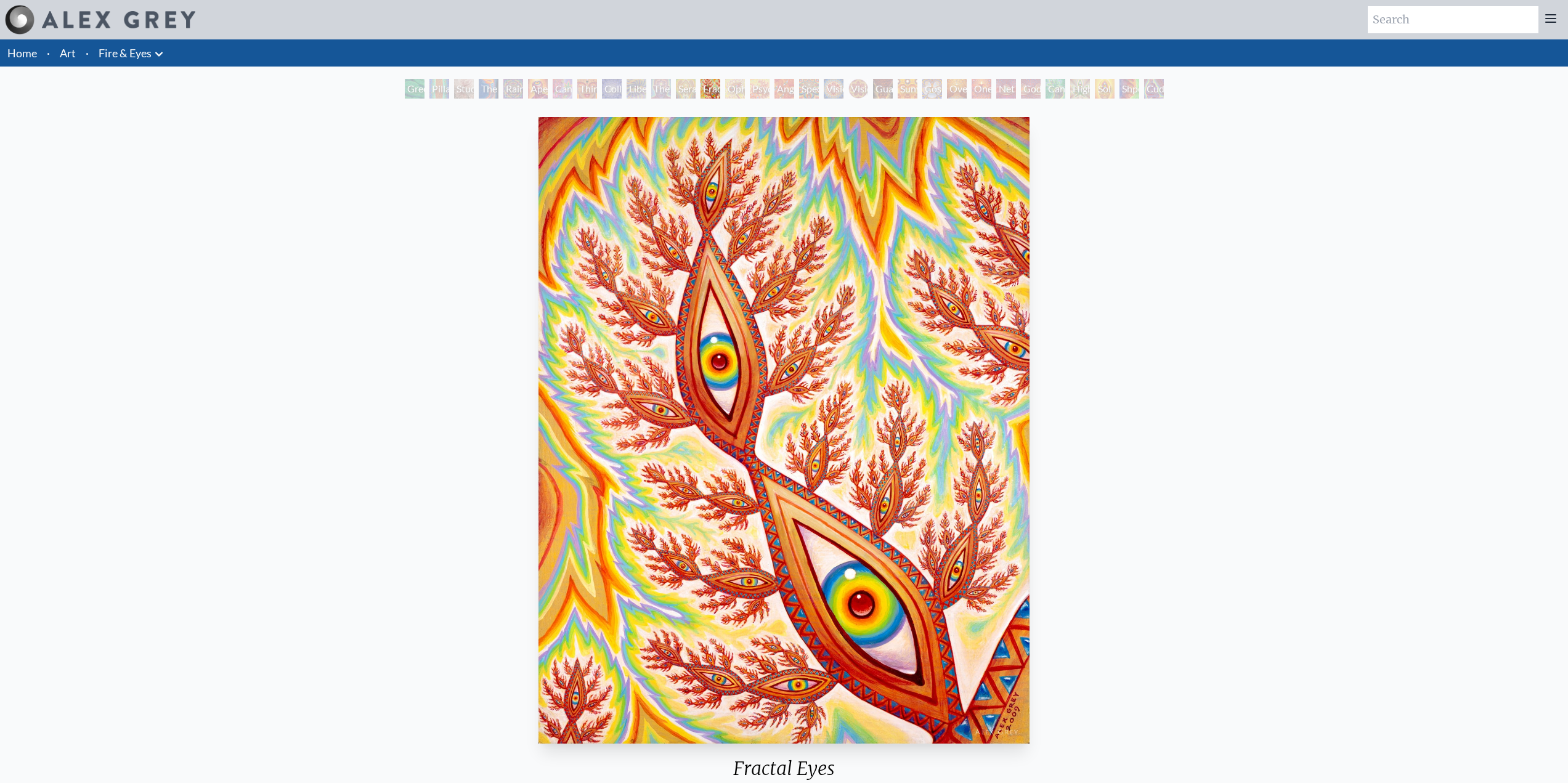
click at [667, 95] on div "The Seer" at bounding box center [660, 88] width 19 height 19
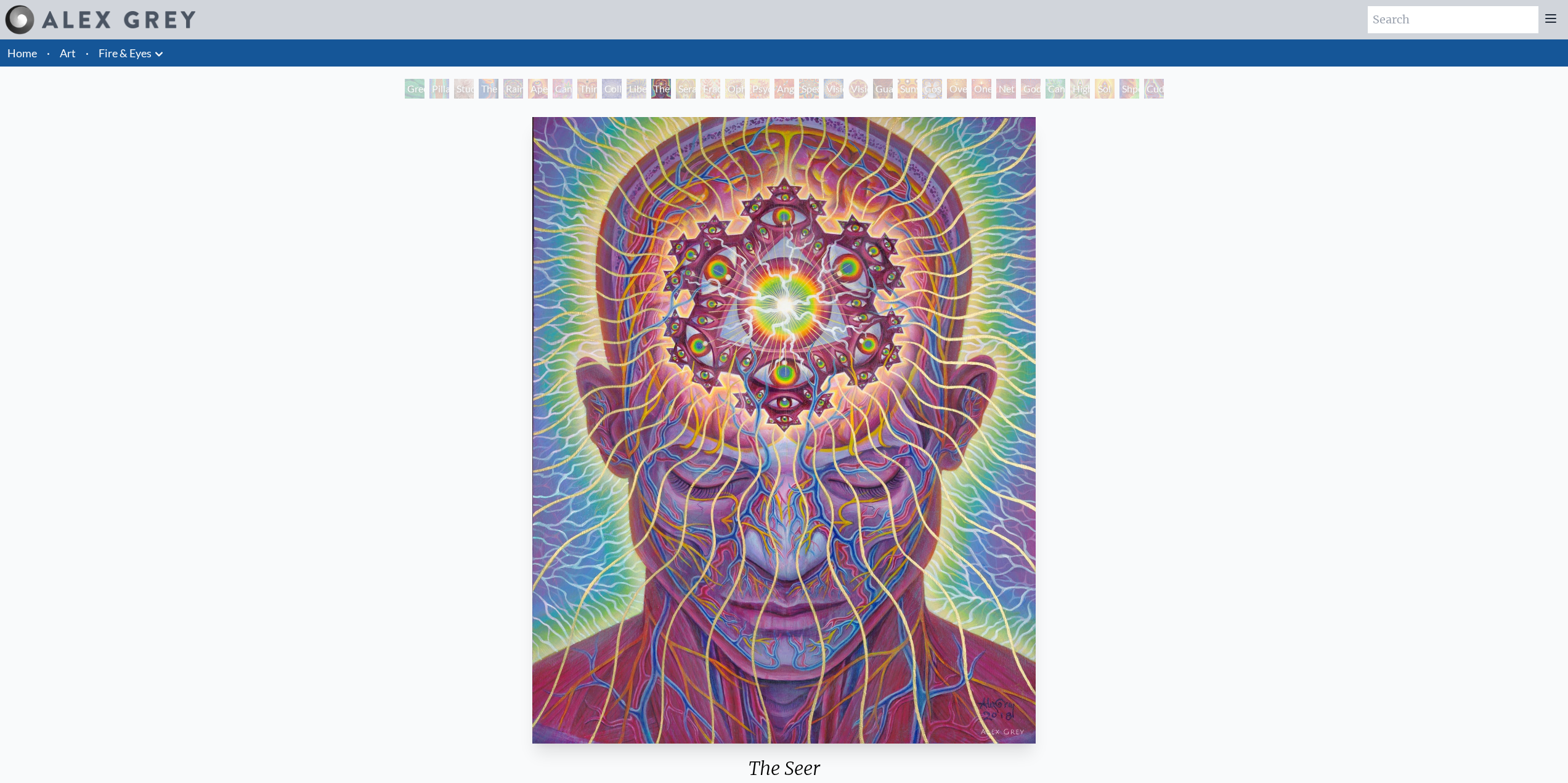
click at [677, 91] on div "Seraphic Transport Docking on the Third Eye" at bounding box center [686, 88] width 19 height 19
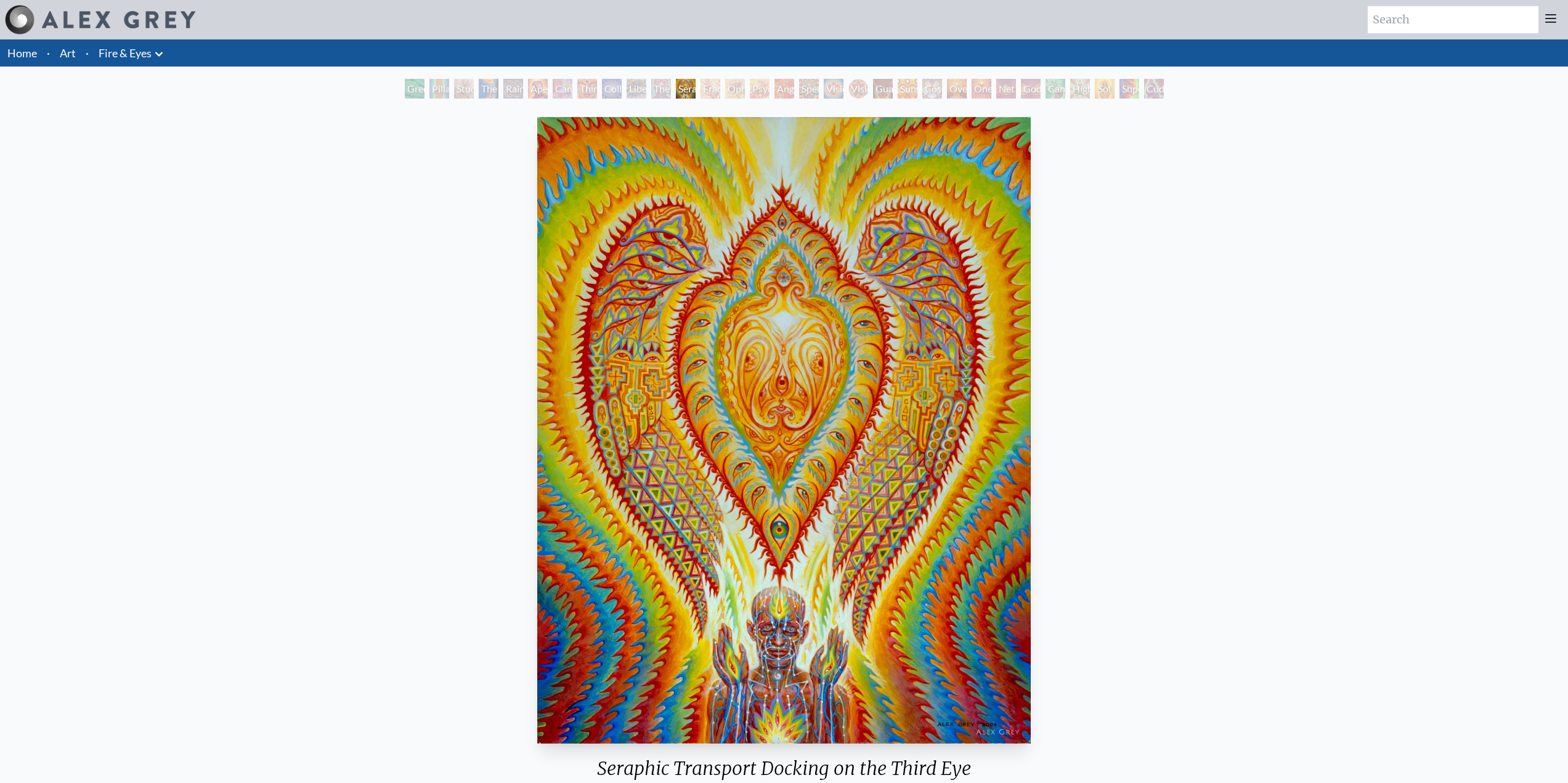
click at [654, 92] on div "The Seer" at bounding box center [660, 88] width 19 height 19
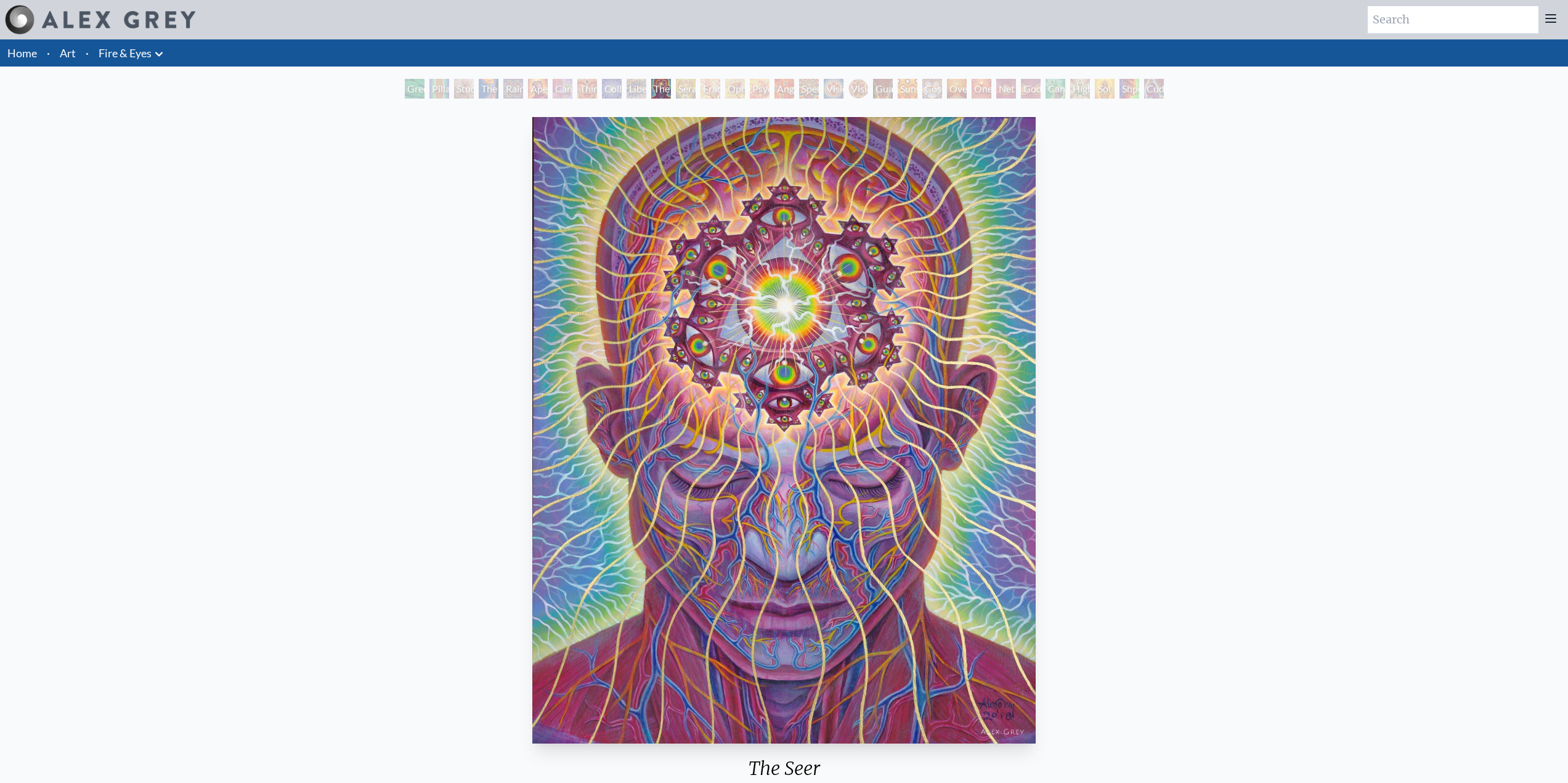
click at [685, 92] on div "Seraphic Transport Docking on the Third Eye" at bounding box center [686, 88] width 19 height 19
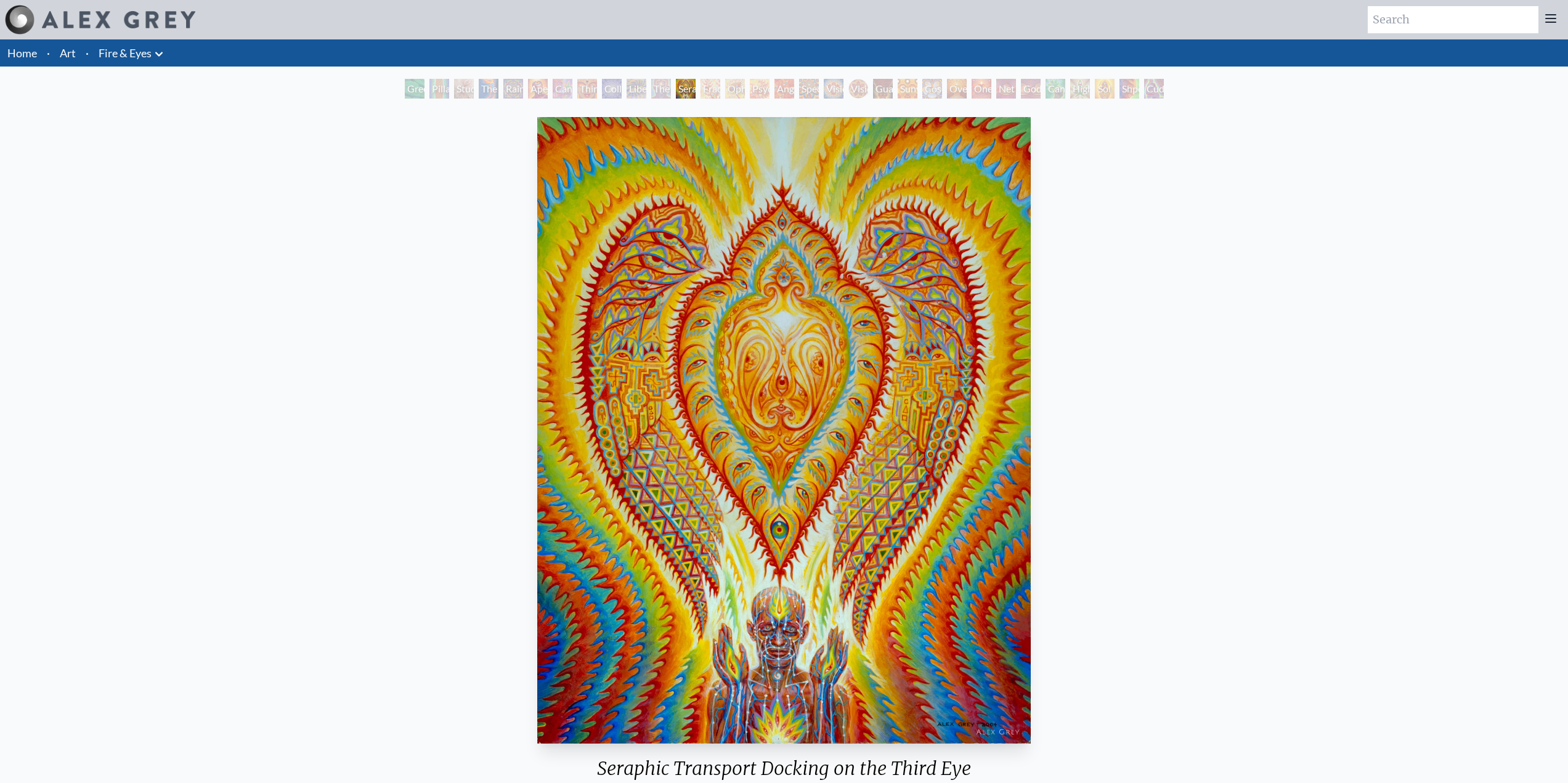
click at [704, 92] on div "Fractal Eyes" at bounding box center [710, 88] width 19 height 19
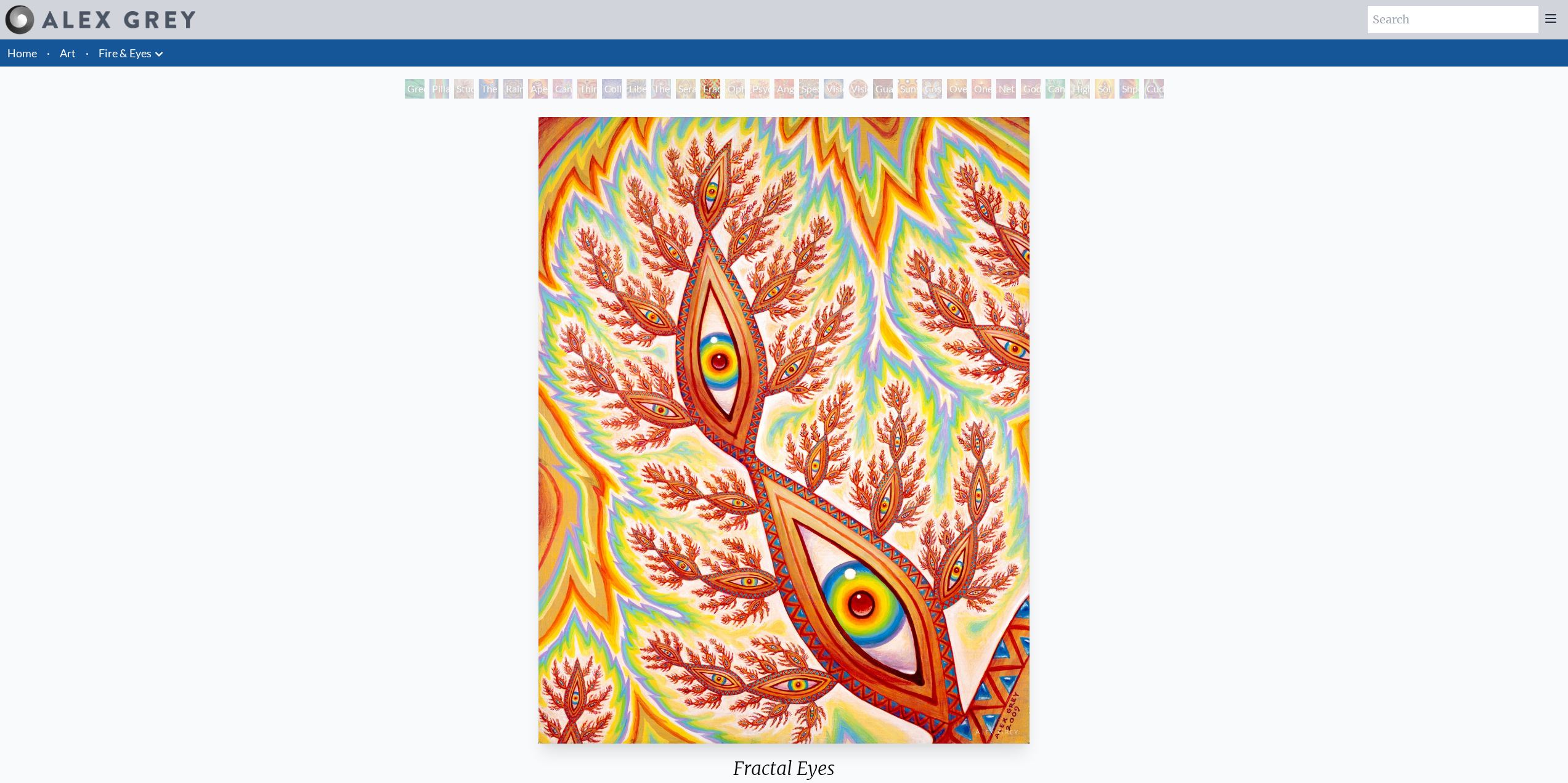
click at [731, 96] on div "Ophanic Eyelash" at bounding box center [735, 88] width 19 height 19
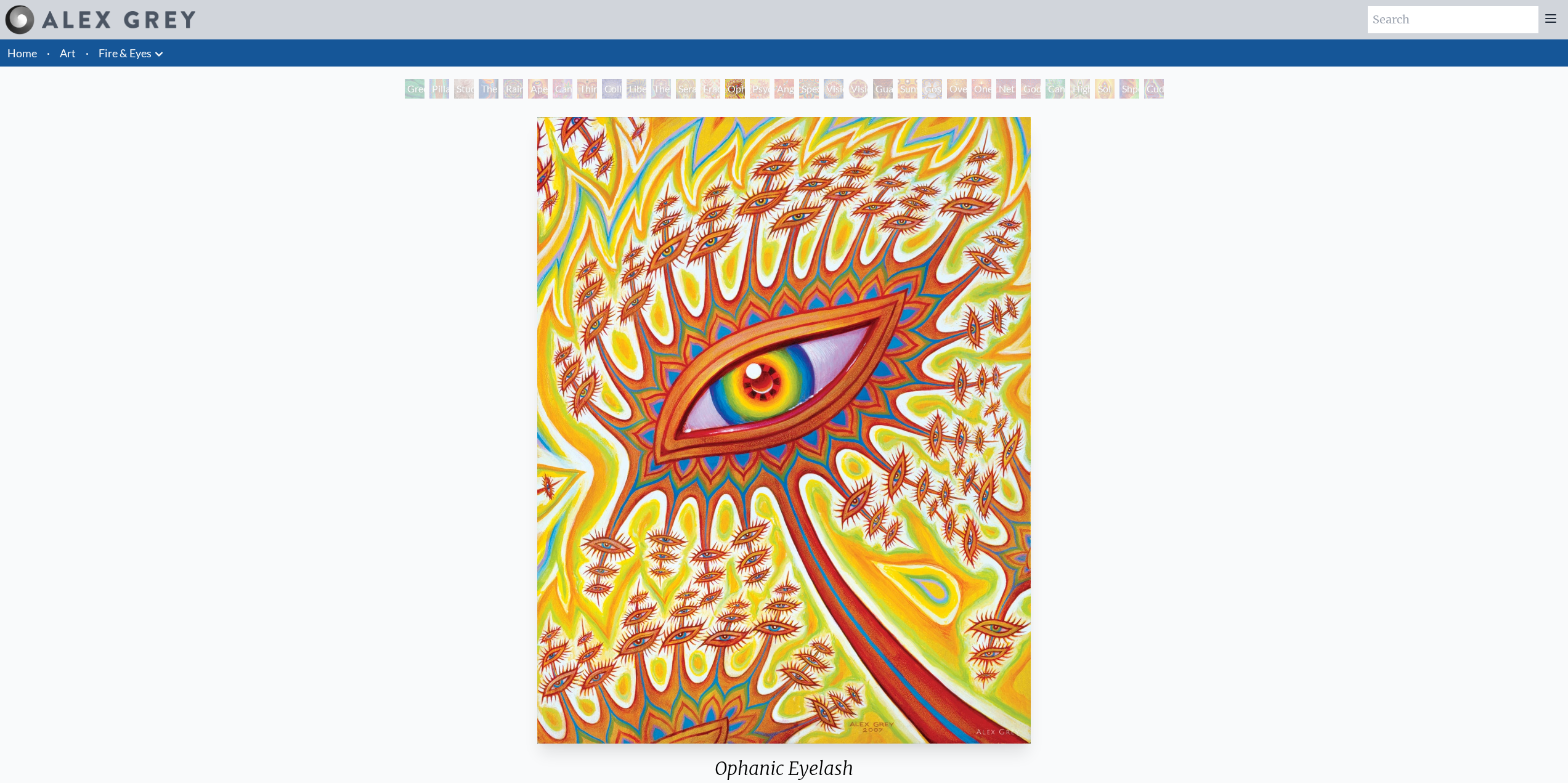
click at [767, 91] on div "Psychomicrograph of a Fractal Paisley Cherub Feather Tip" at bounding box center [759, 88] width 19 height 19
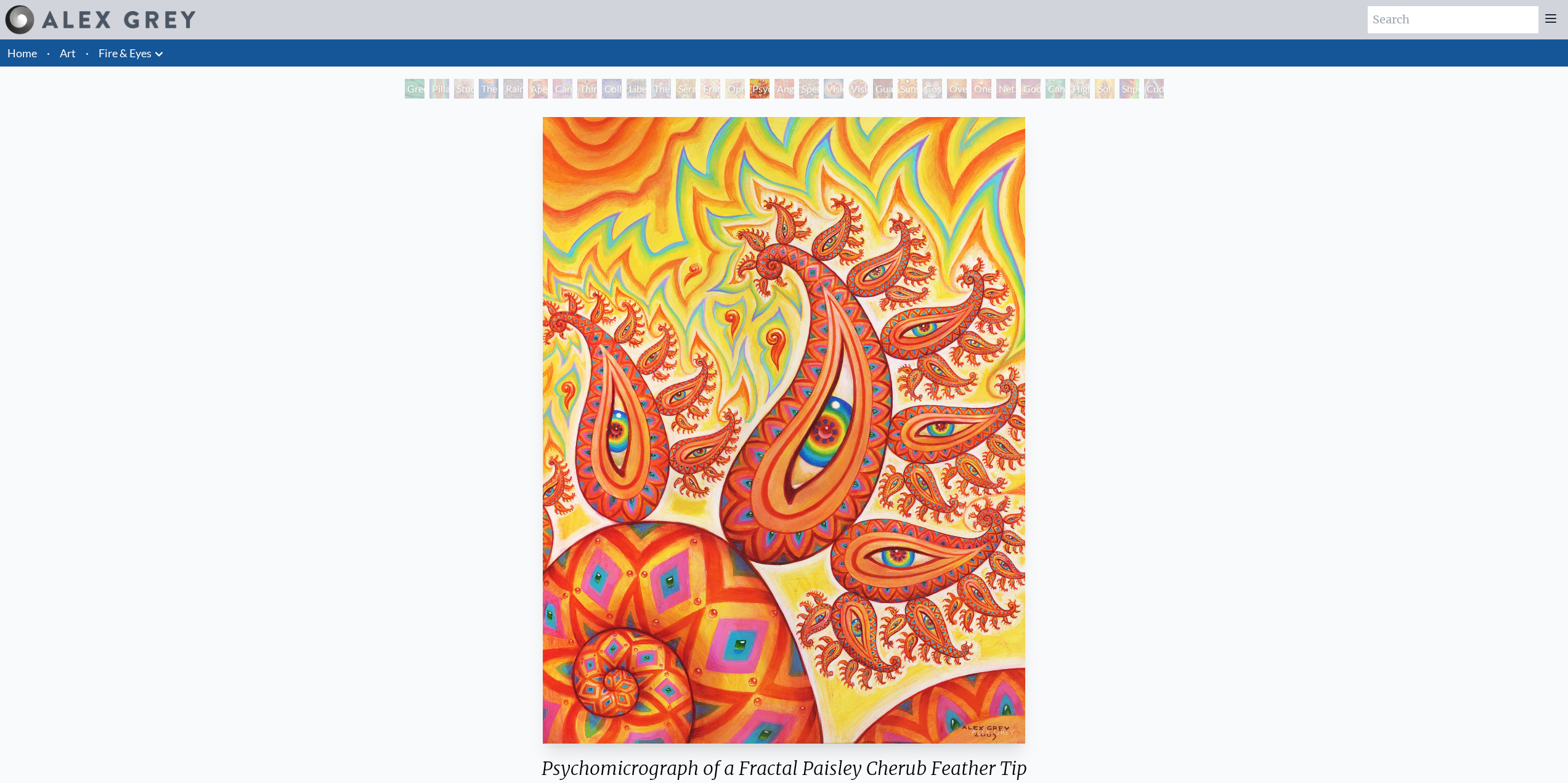
click at [782, 96] on div "Angel Skin" at bounding box center [784, 88] width 19 height 19
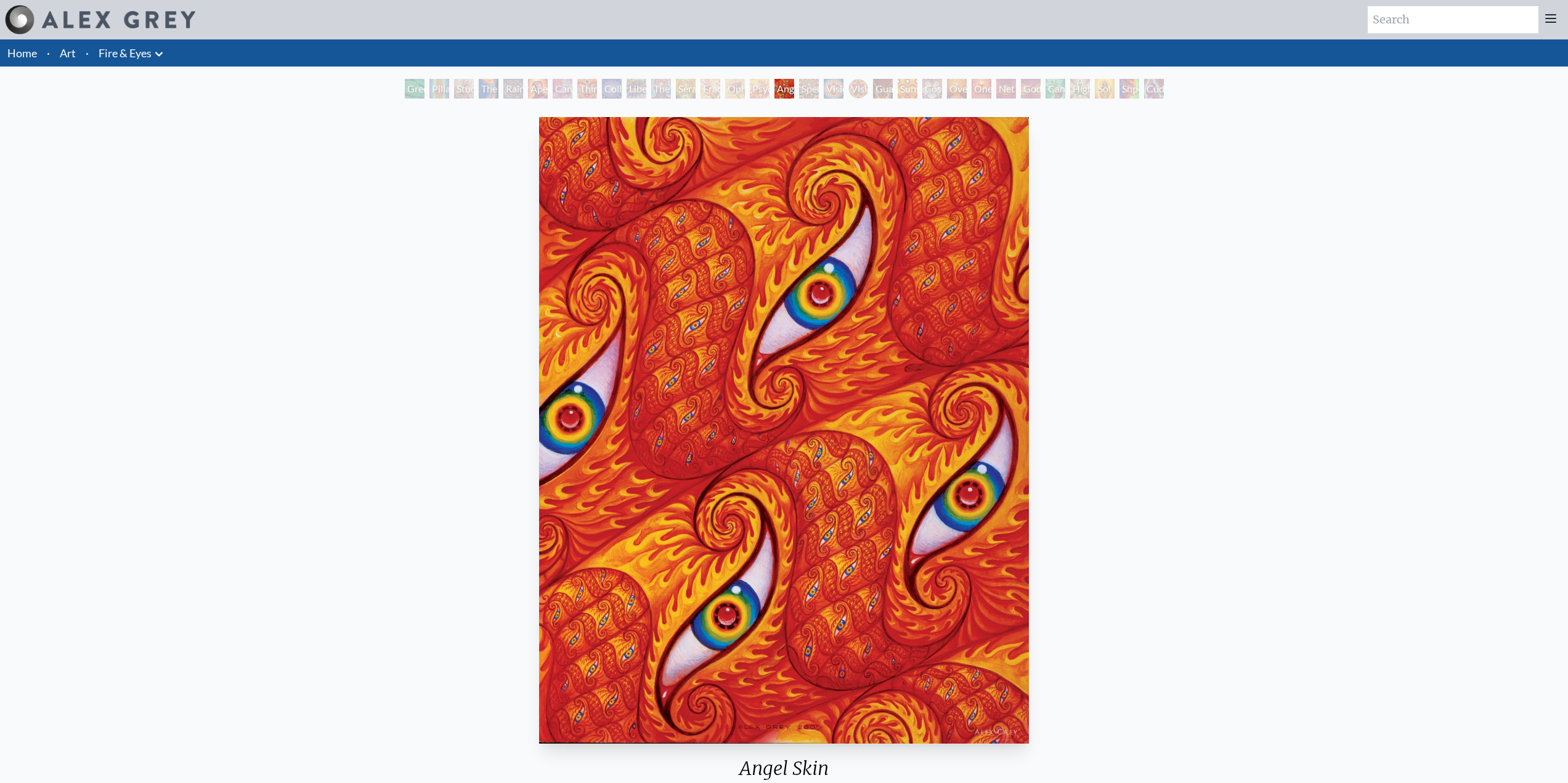
click at [800, 90] on div "Spectral Lotus" at bounding box center [808, 88] width 19 height 19
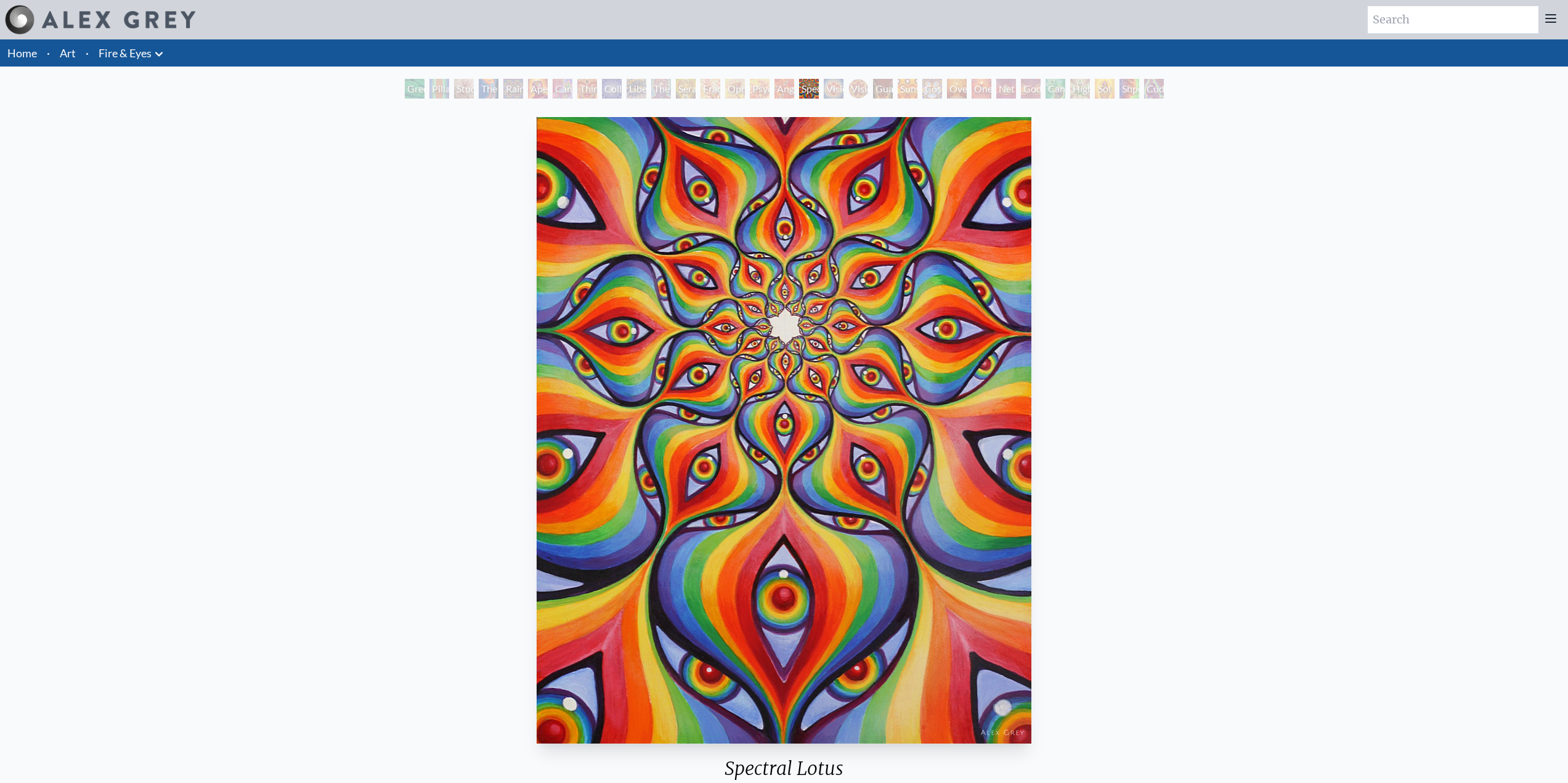
click at [830, 87] on div "Vision Crystal" at bounding box center [833, 88] width 19 height 19
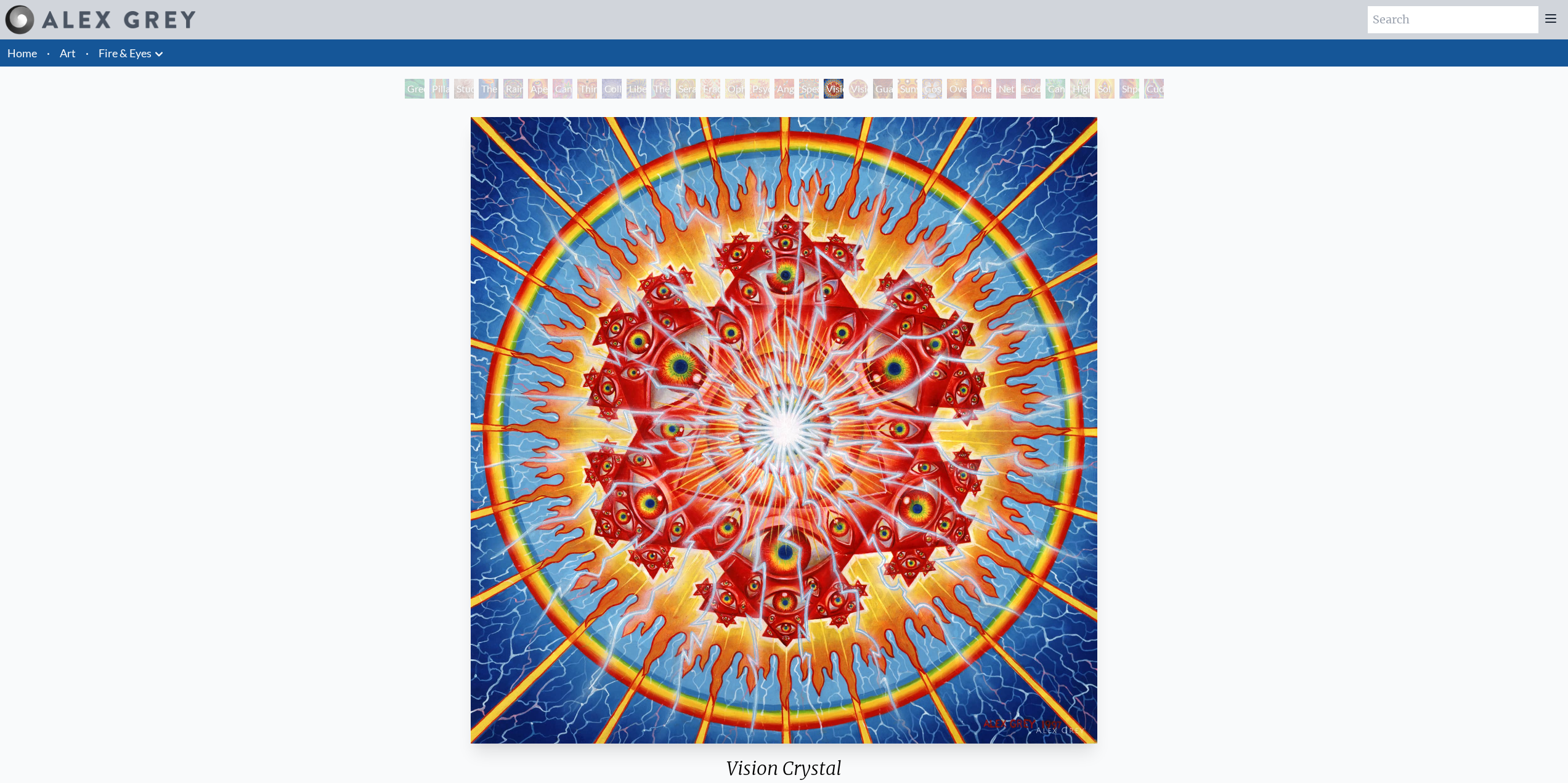
click at [850, 90] on div "Vision [PERSON_NAME]" at bounding box center [858, 88] width 19 height 19
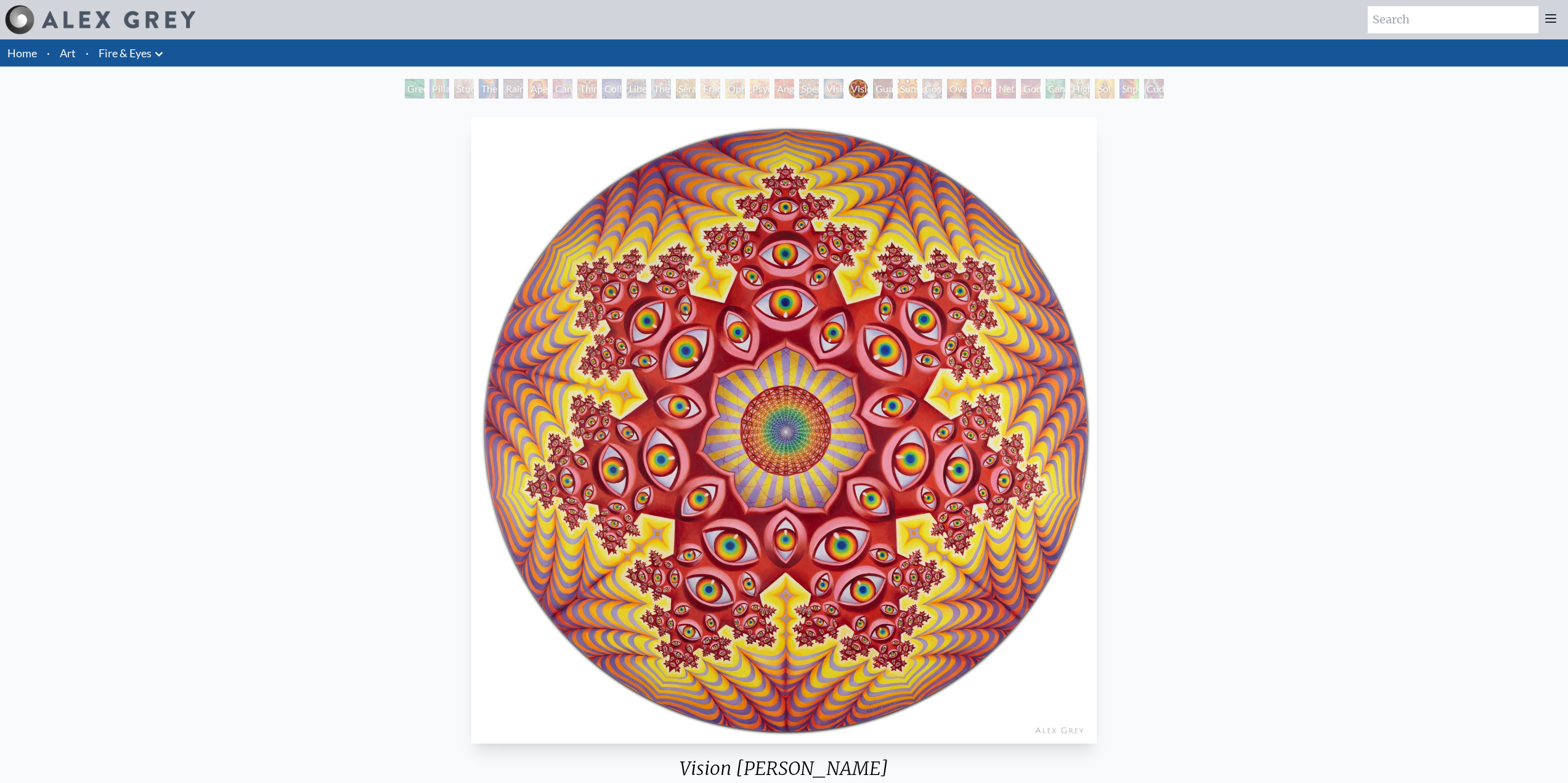
click at [879, 95] on div "Guardian of Infinite Vision" at bounding box center [882, 88] width 19 height 19
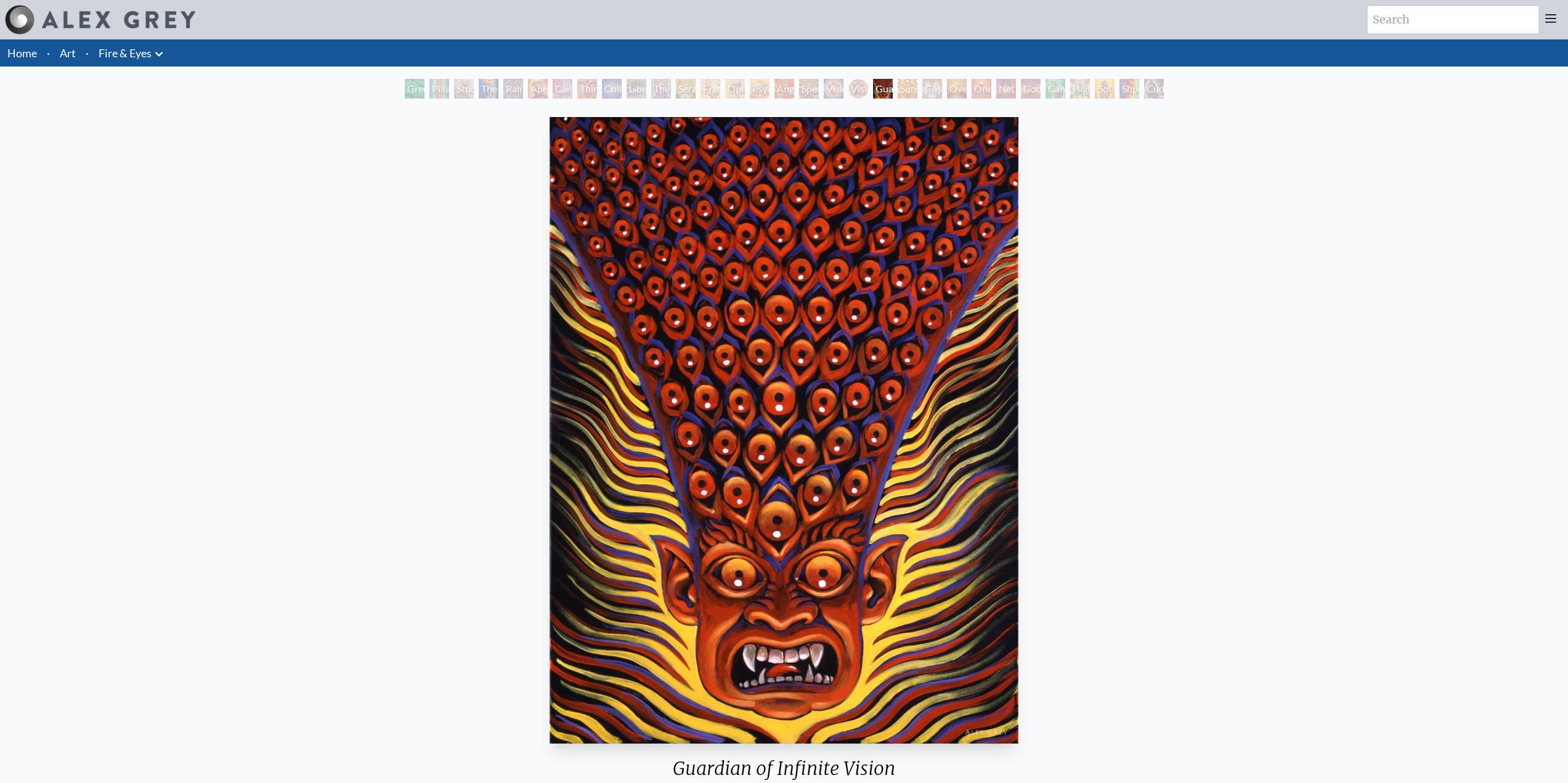
click at [899, 94] on div "Sunyata" at bounding box center [907, 88] width 19 height 19
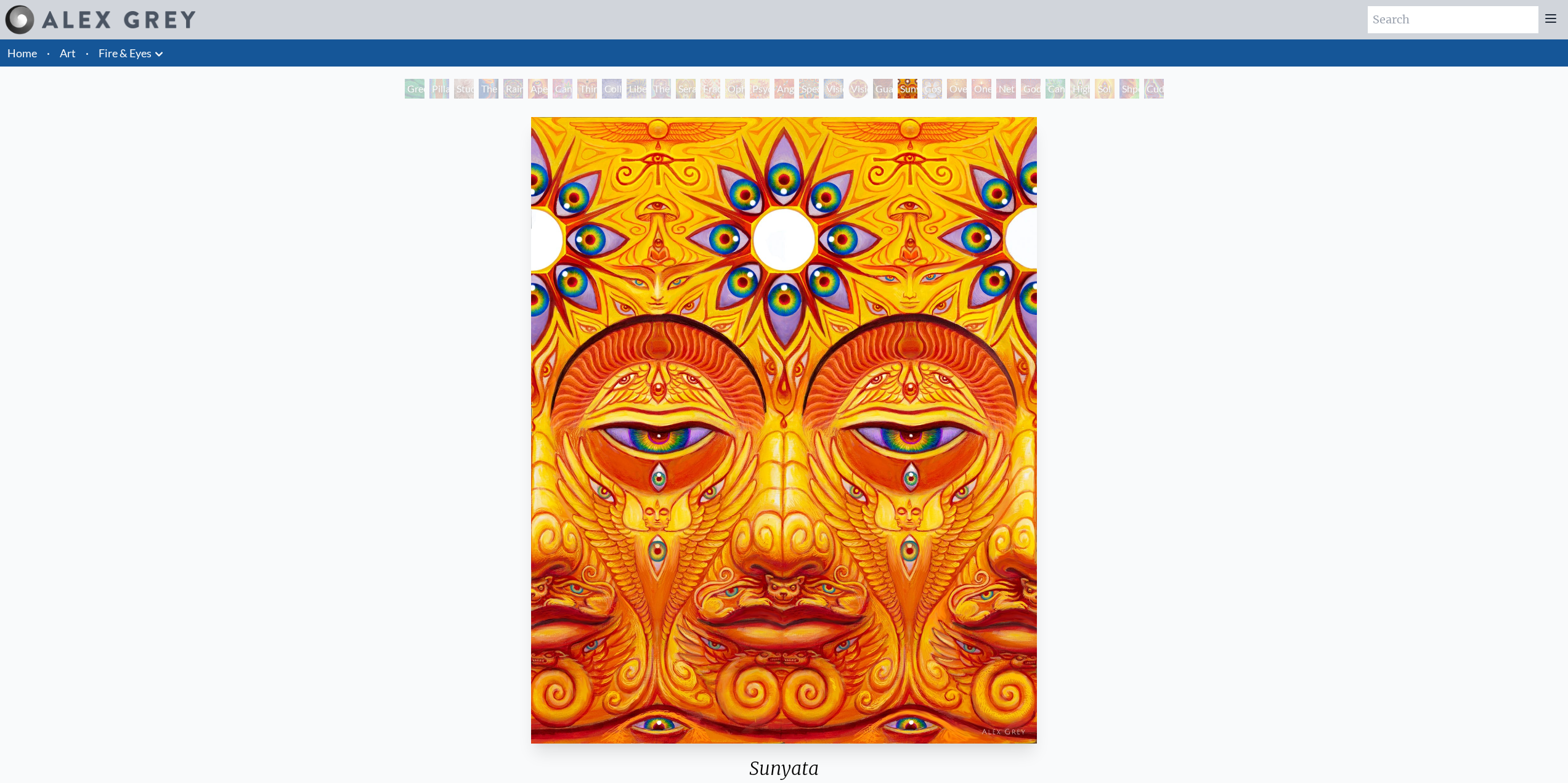
click at [930, 99] on div "Green Hand Pillar of Awareness Study for the Great Turn The Torch Rainbow Eye R…" at bounding box center [784, 90] width 764 height 23
click at [922, 85] on div "Cosmic Elf" at bounding box center [931, 88] width 19 height 19
